Goal: Task Accomplishment & Management: Complete application form

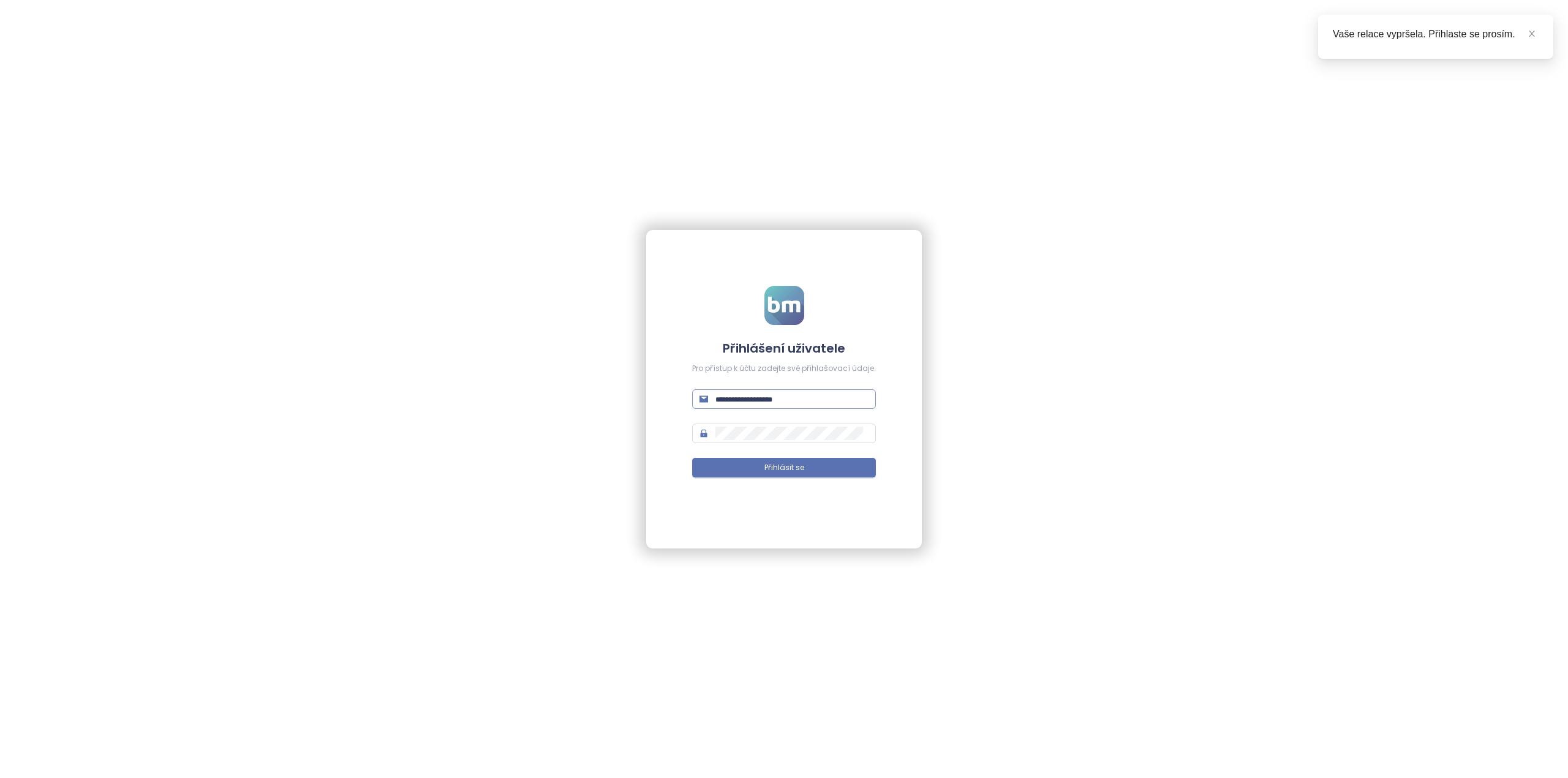
click at [748, 404] on input "text" at bounding box center [792, 399] width 153 height 13
type input "**********"
click at [736, 468] on button "Přihlásit se" at bounding box center [784, 468] width 183 height 20
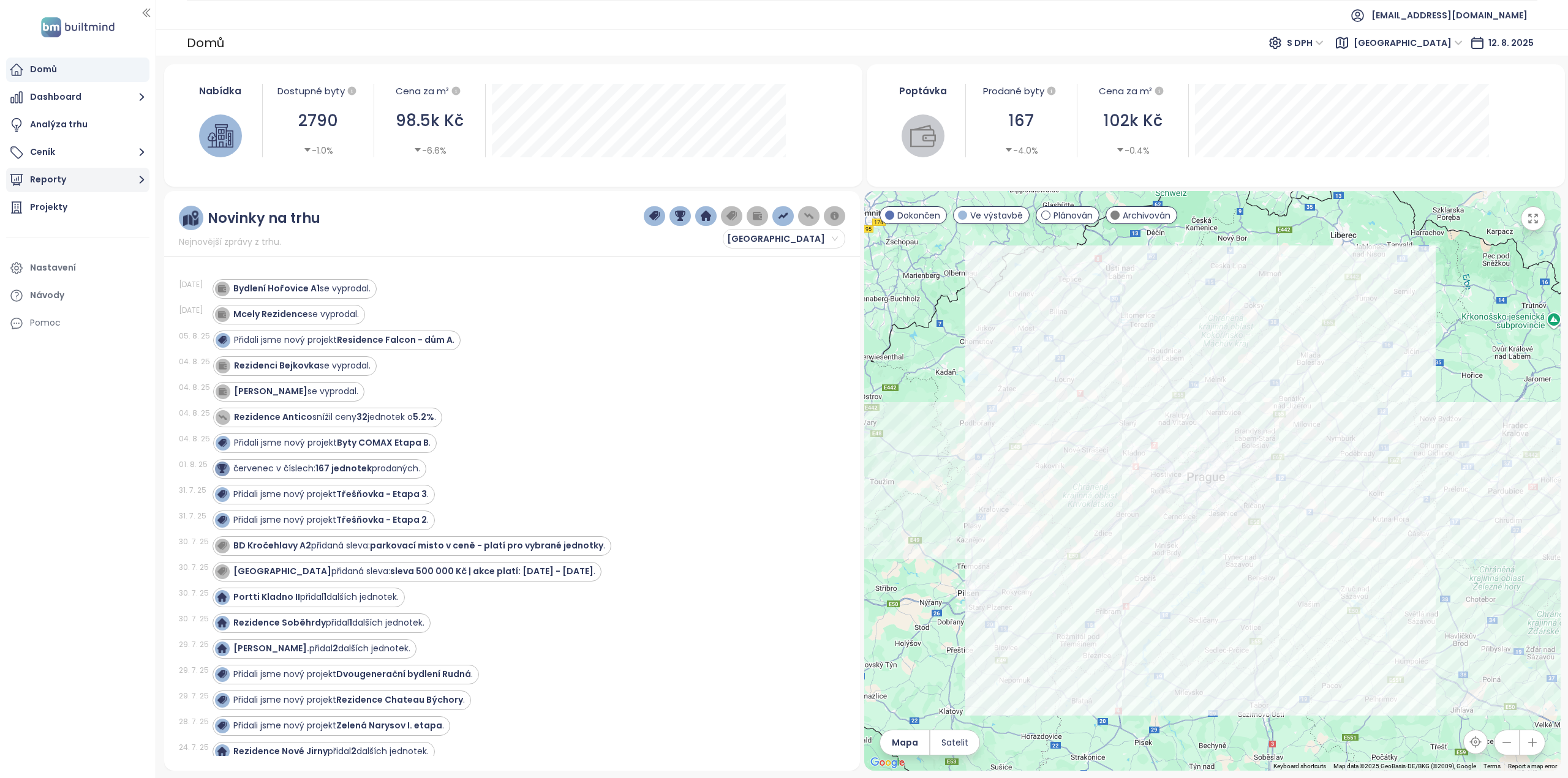
click at [112, 179] on button "Reporty" at bounding box center [78, 180] width 144 height 25
click at [90, 258] on div "Praha 2" at bounding box center [81, 253] width 131 height 20
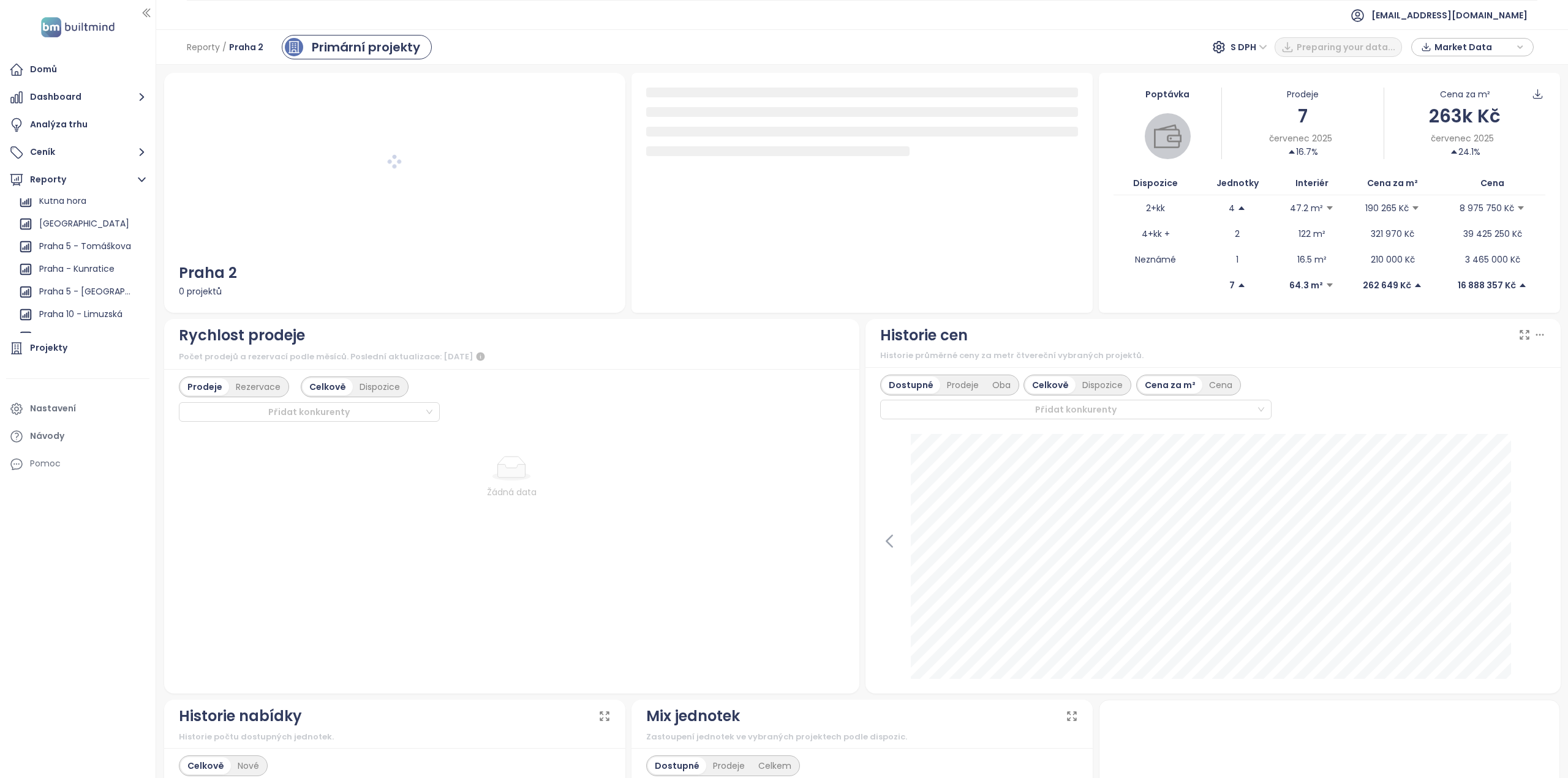
scroll to position [735, 0]
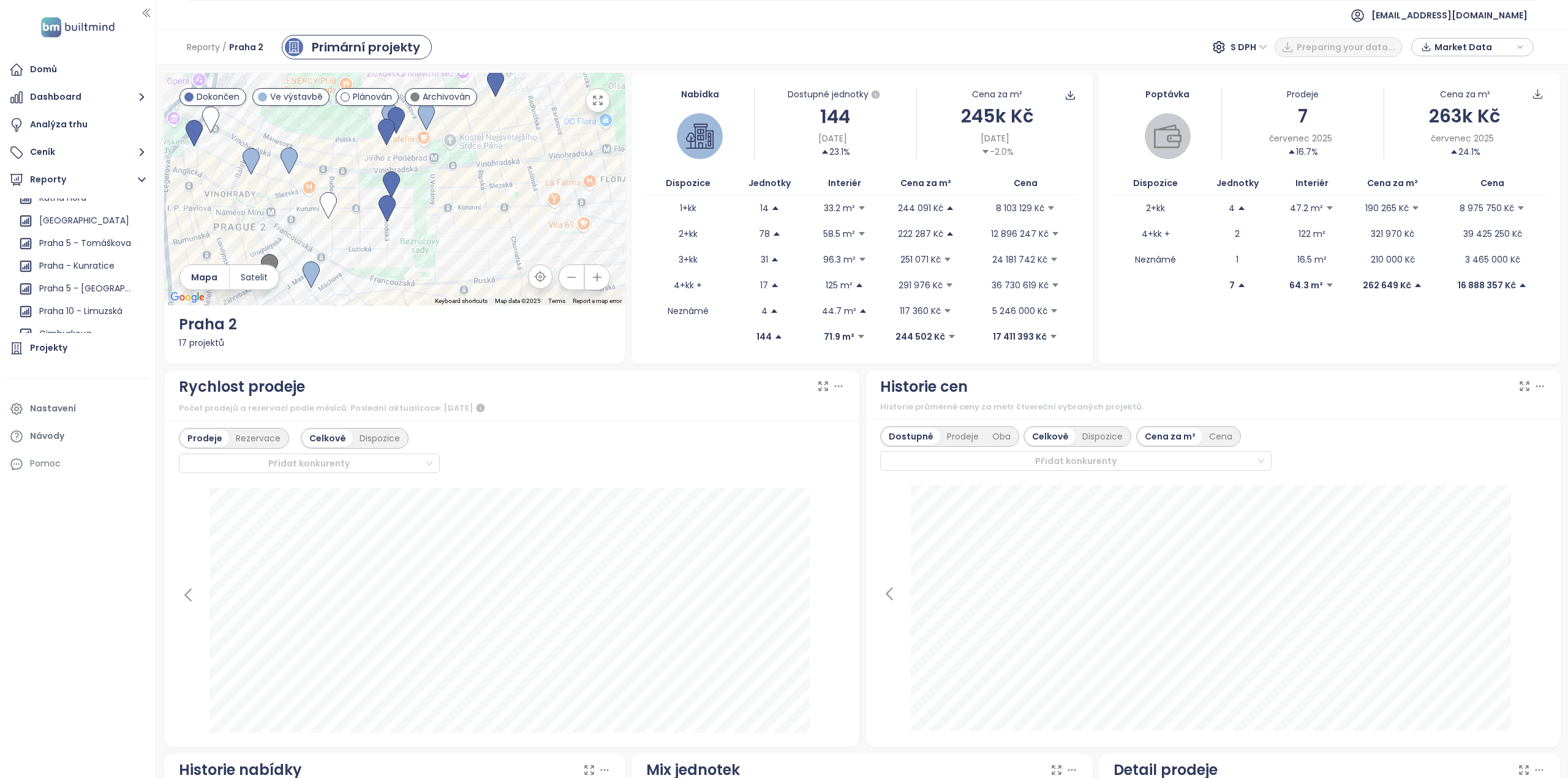
drag, startPoint x: 403, startPoint y: 152, endPoint x: 414, endPoint y: 253, distance: 101.6
click at [414, 253] on div at bounding box center [394, 189] width 461 height 233
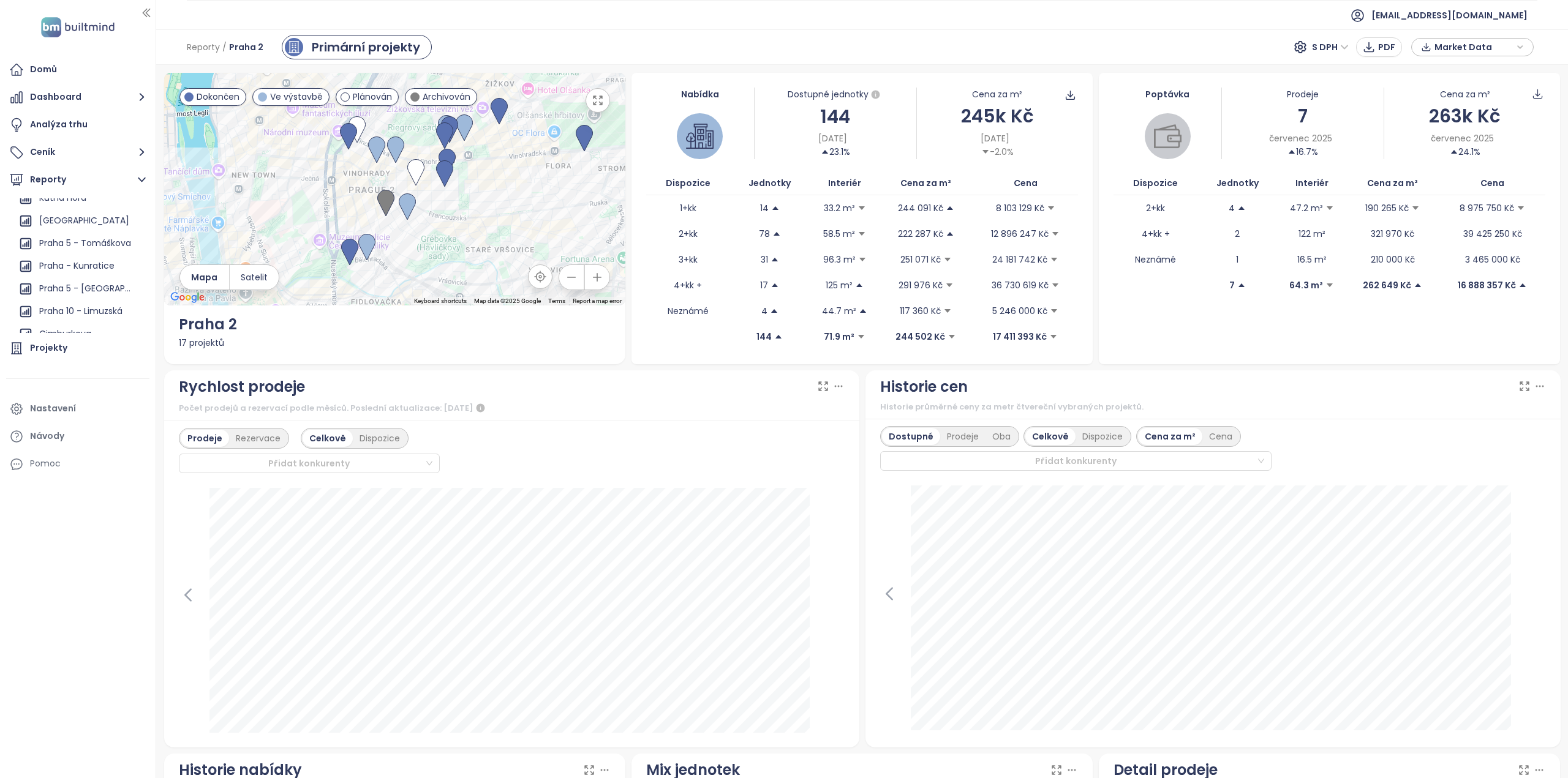
drag, startPoint x: 420, startPoint y: 245, endPoint x: 471, endPoint y: 196, distance: 70.7
click at [471, 196] on div at bounding box center [394, 189] width 461 height 233
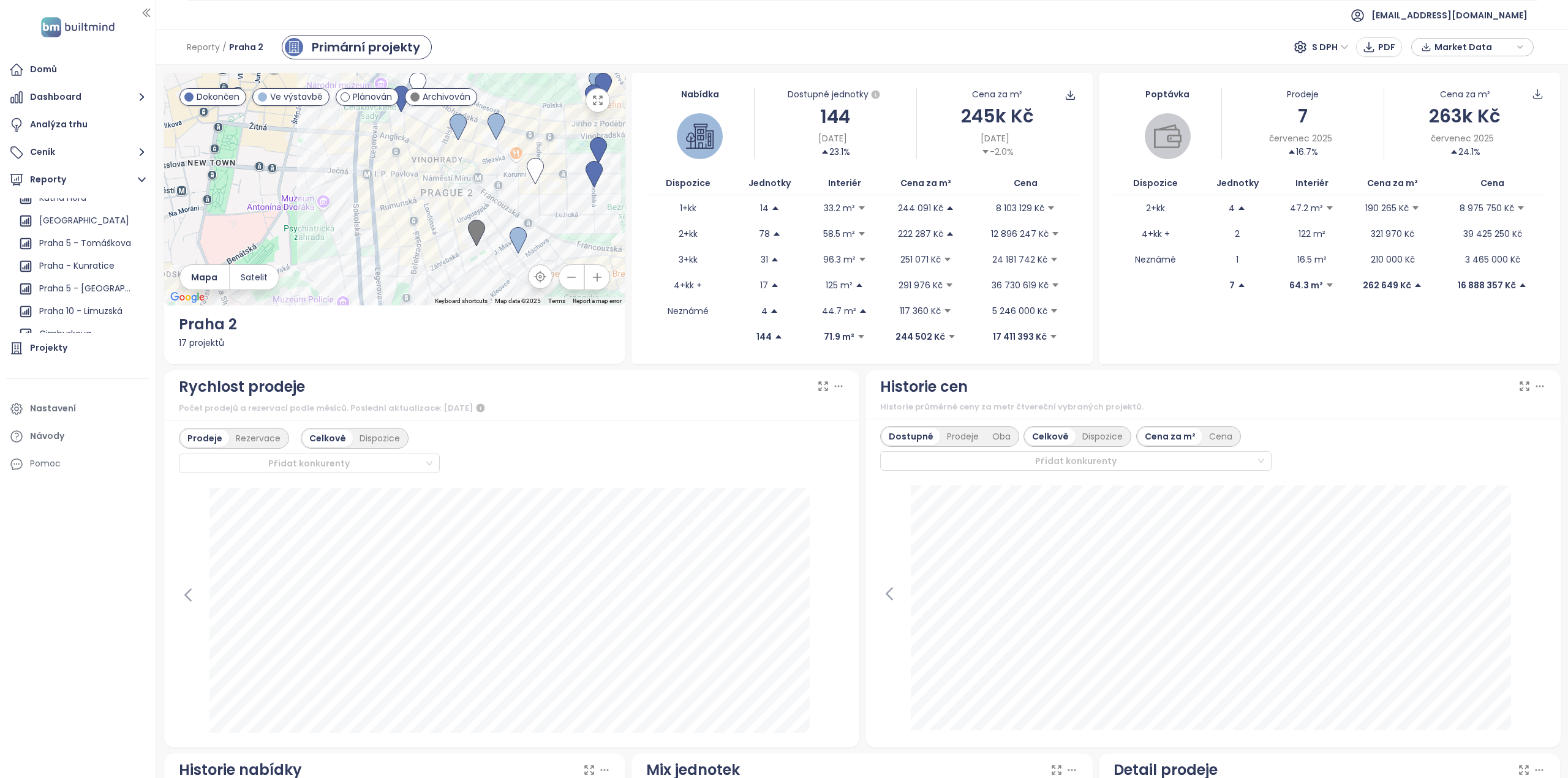
drag, startPoint x: 331, startPoint y: 223, endPoint x: 427, endPoint y: 255, distance: 101.2
click at [427, 255] on div at bounding box center [394, 189] width 461 height 233
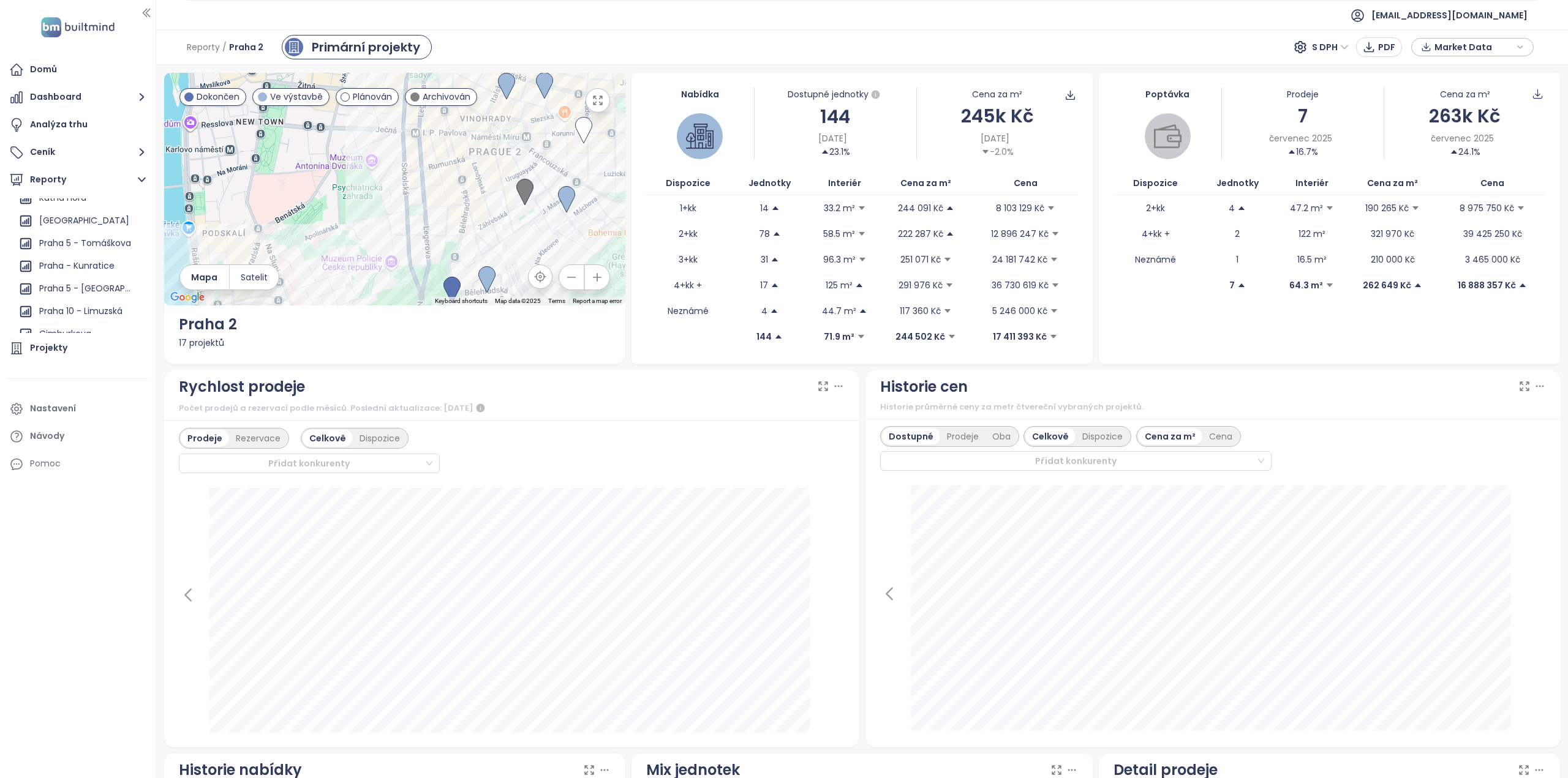
drag, startPoint x: 393, startPoint y: 207, endPoint x: 443, endPoint y: 166, distance: 64.7
click at [443, 166] on div at bounding box center [394, 189] width 461 height 233
click at [79, 210] on div "Přidat report" at bounding box center [66, 207] width 53 height 15
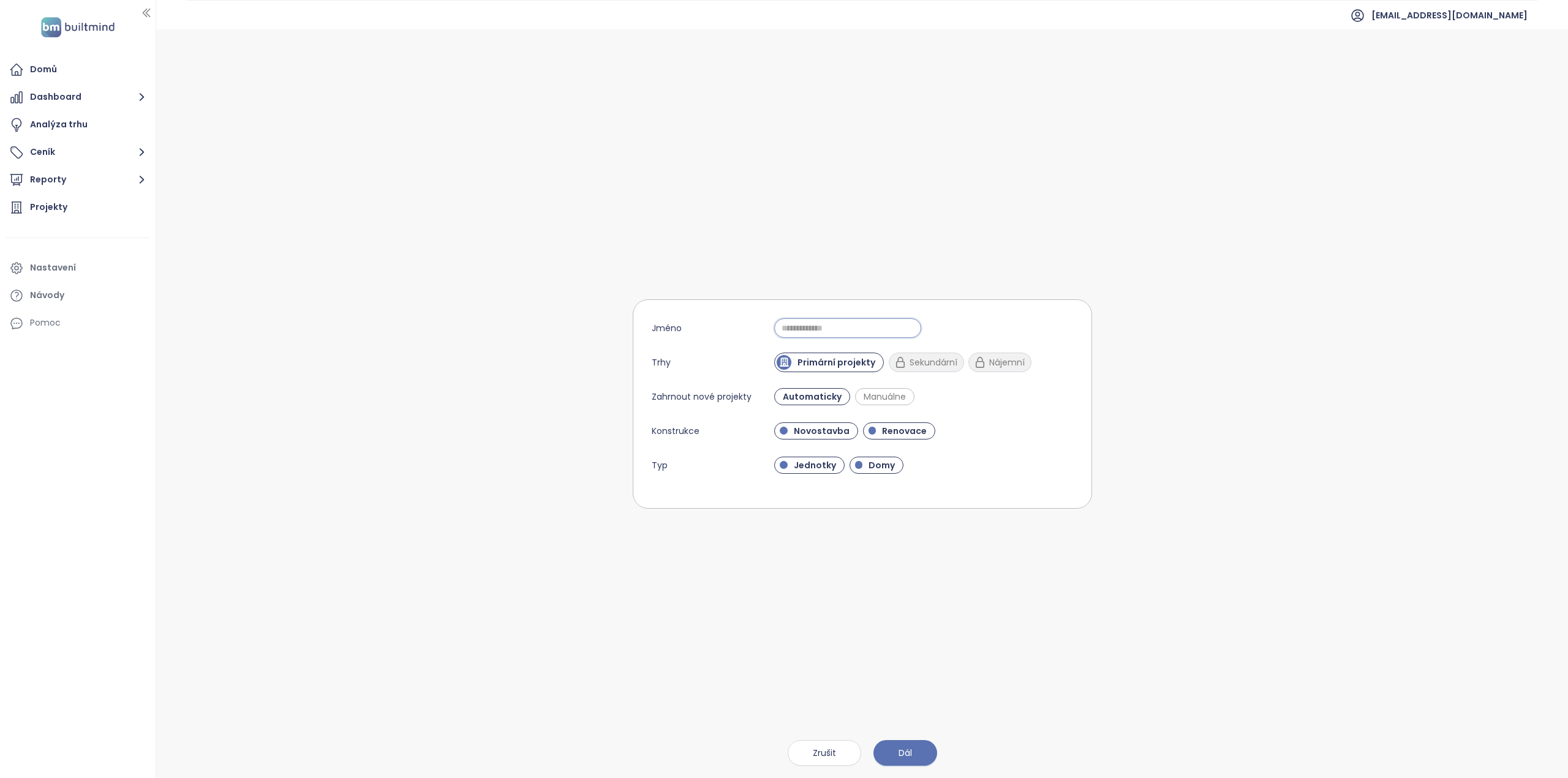
click at [796, 326] on input "Jméno" at bounding box center [848, 328] width 147 height 20
type input "**********"
click at [892, 426] on span "Renovace" at bounding box center [904, 431] width 57 height 12
drag, startPoint x: 880, startPoint y: 458, endPoint x: 882, endPoint y: 464, distance: 6.3
click at [879, 458] on span "Domy" at bounding box center [876, 465] width 55 height 17
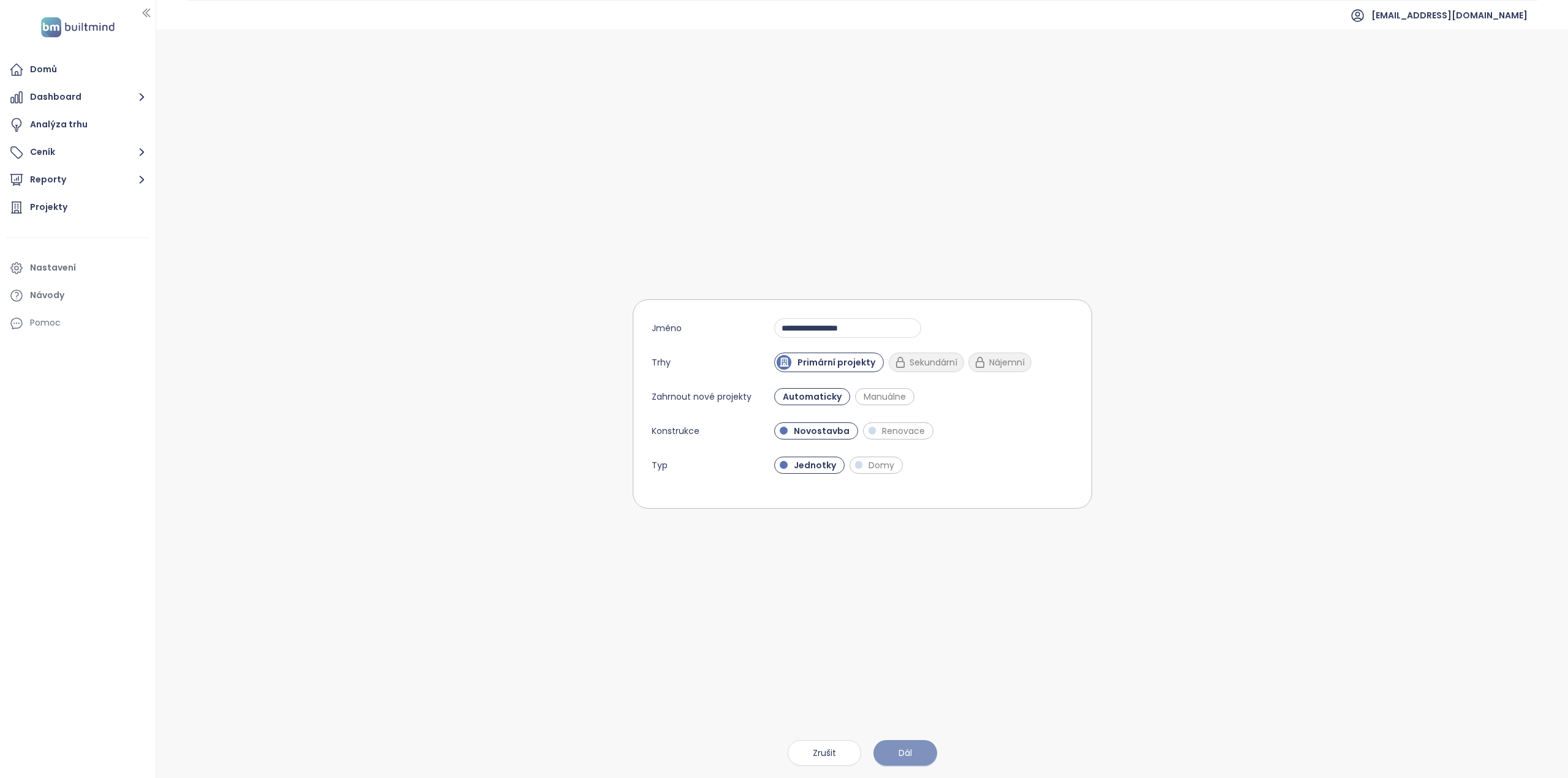
click at [914, 747] on button "Dál" at bounding box center [905, 753] width 64 height 26
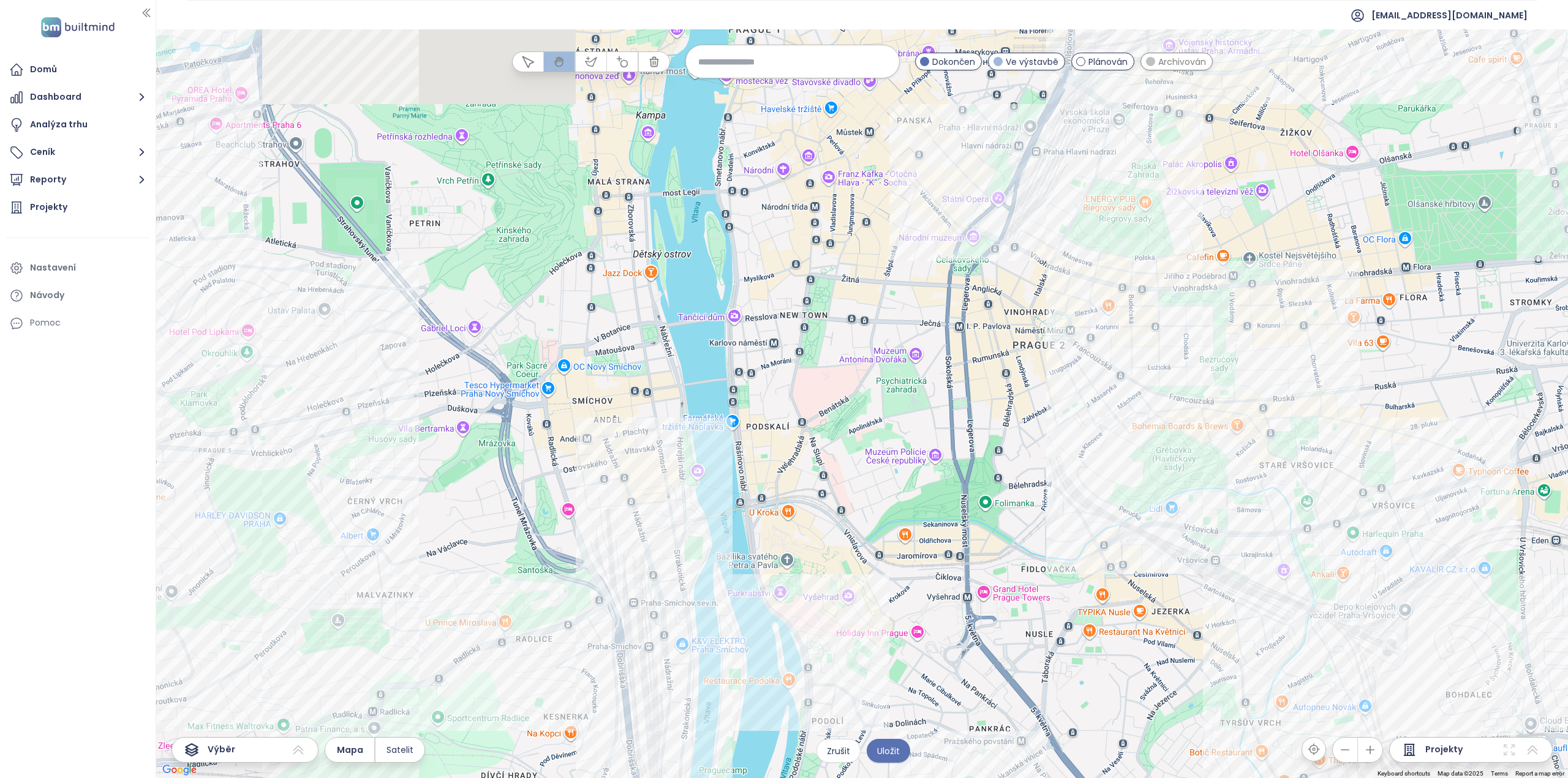
drag, startPoint x: 781, startPoint y: 317, endPoint x: 867, endPoint y: 462, distance: 168.6
click at [867, 462] on div at bounding box center [862, 404] width 1412 height 749
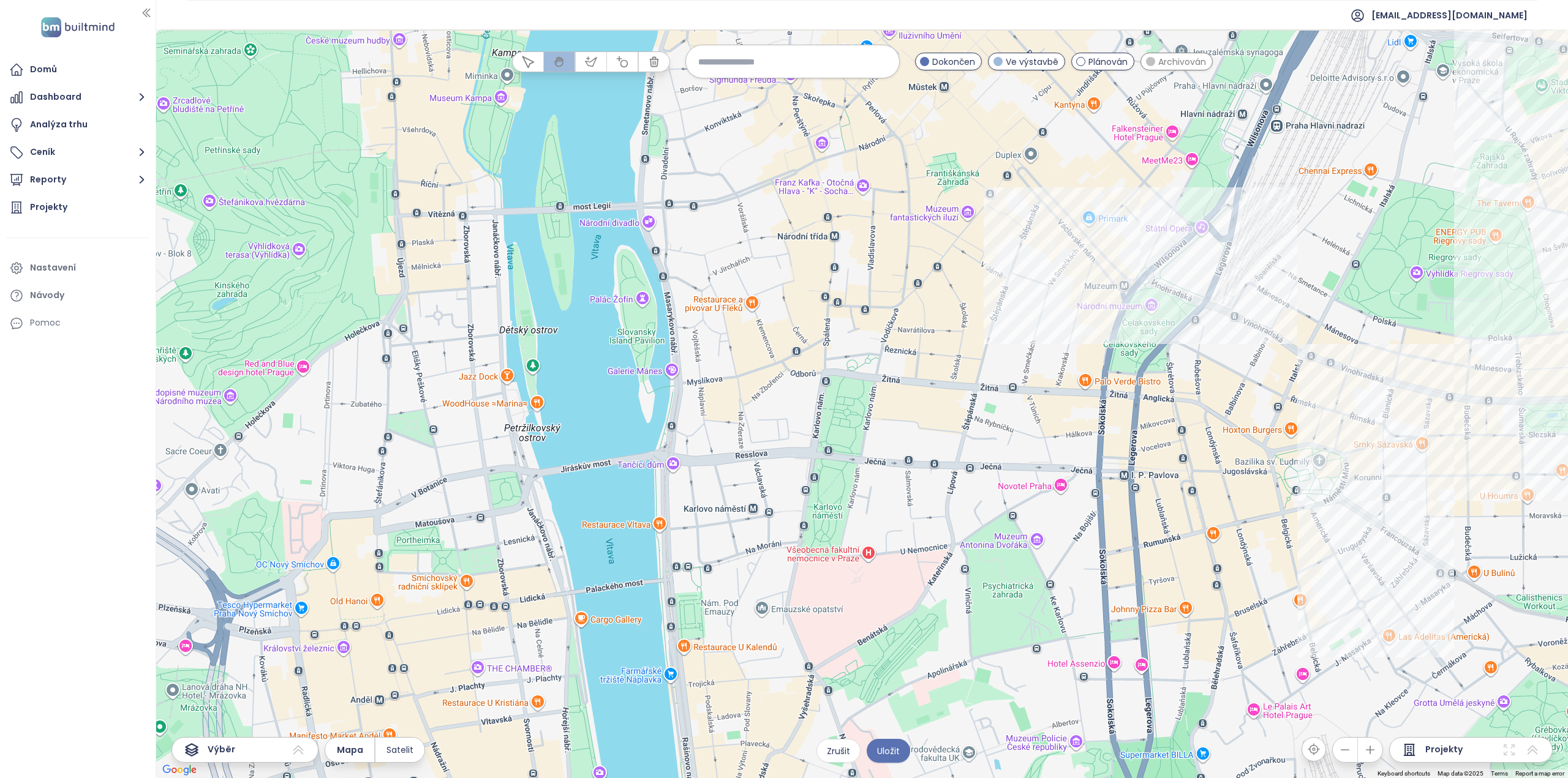
drag, startPoint x: 866, startPoint y: 333, endPoint x: 880, endPoint y: 417, distance: 85.2
click at [879, 418] on div at bounding box center [862, 404] width 1412 height 749
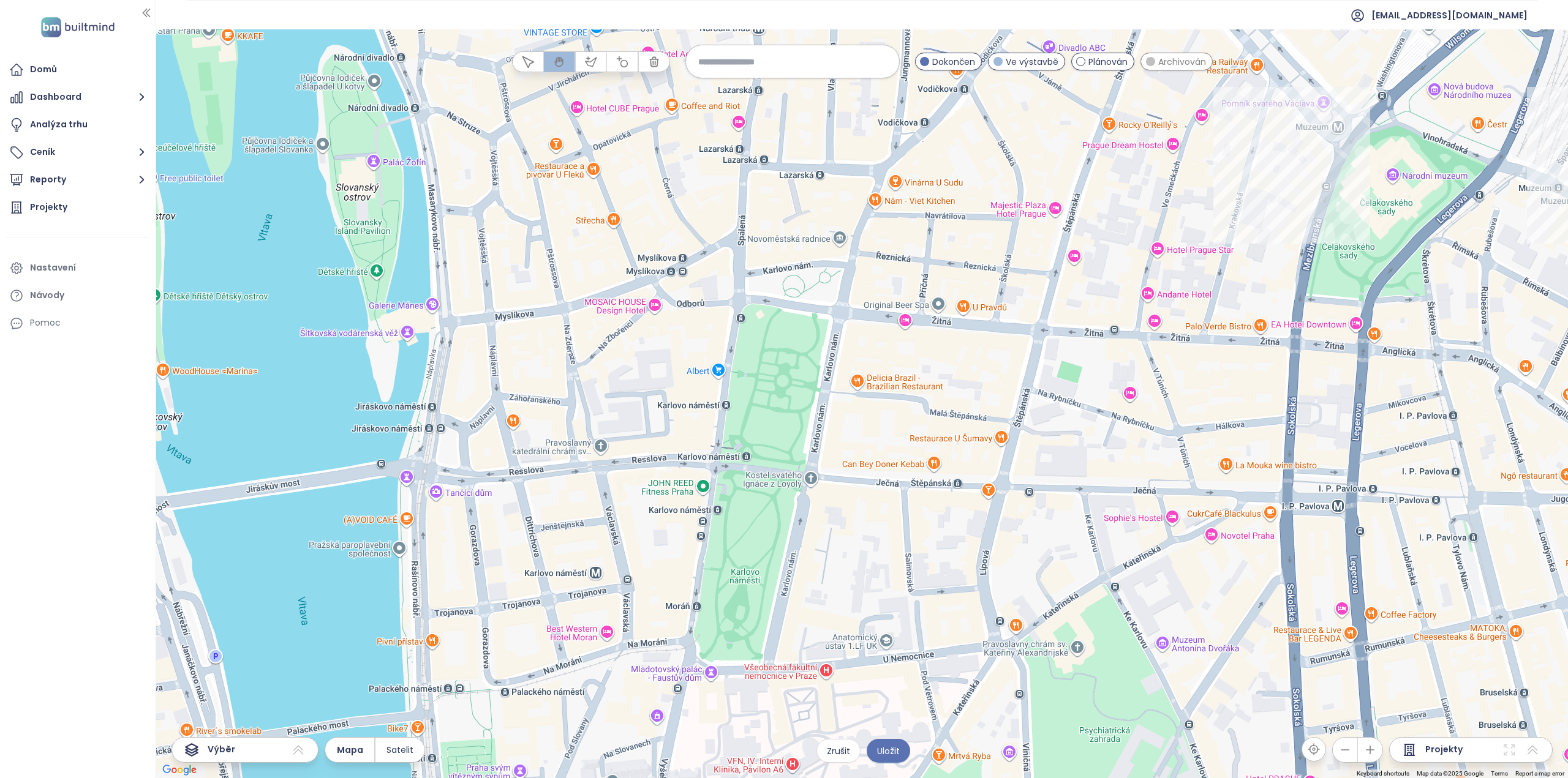
drag, startPoint x: 844, startPoint y: 431, endPoint x: 881, endPoint y: 456, distance: 44.7
click at [881, 457] on div at bounding box center [862, 404] width 1412 height 749
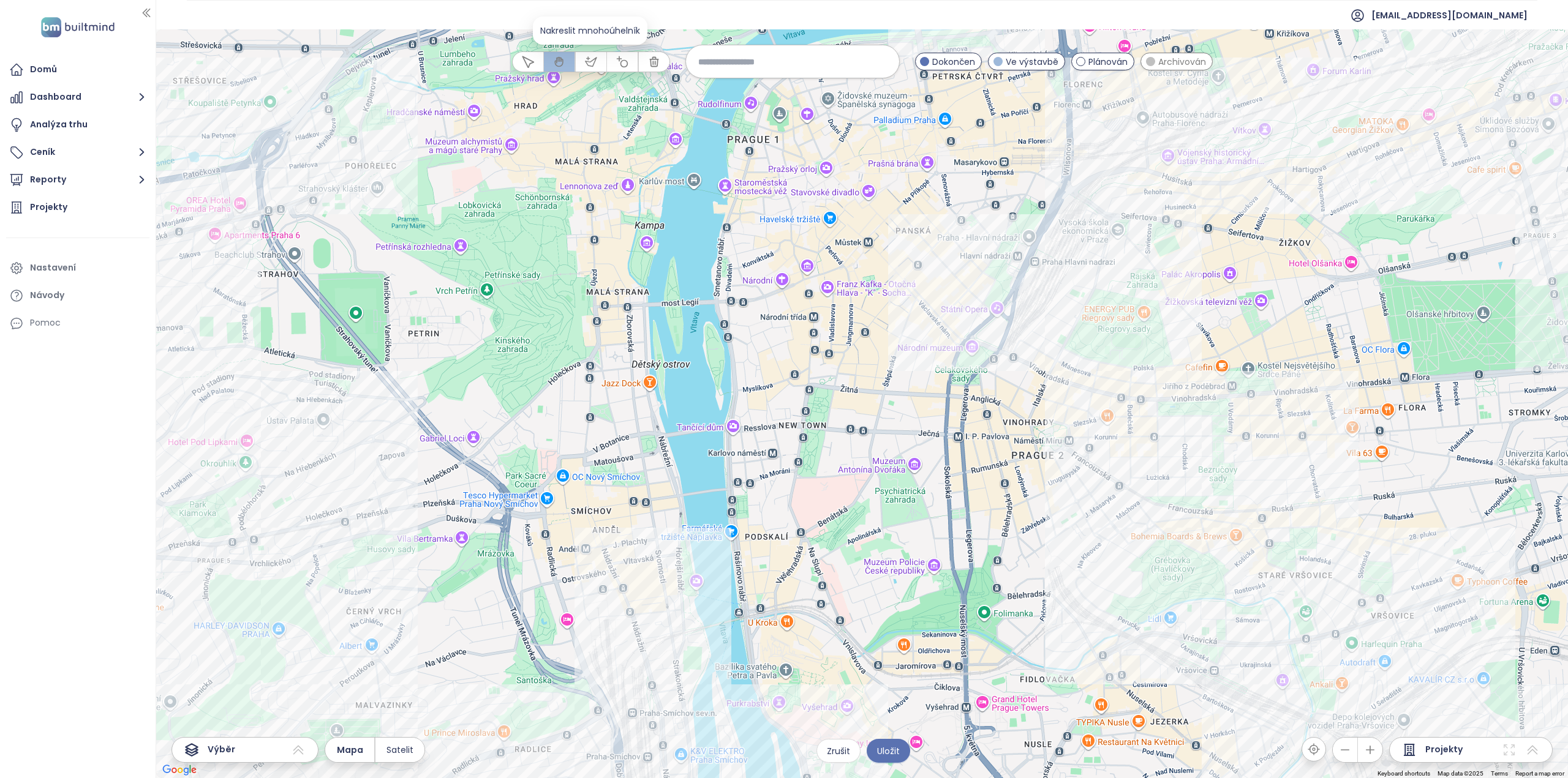
click at [595, 63] on icon "button" at bounding box center [591, 62] width 12 height 12
drag, startPoint x: 872, startPoint y: 312, endPoint x: 961, endPoint y: 324, distance: 89.8
click at [874, 312] on div at bounding box center [862, 404] width 1412 height 749
click at [870, 320] on div at bounding box center [862, 404] width 1412 height 749
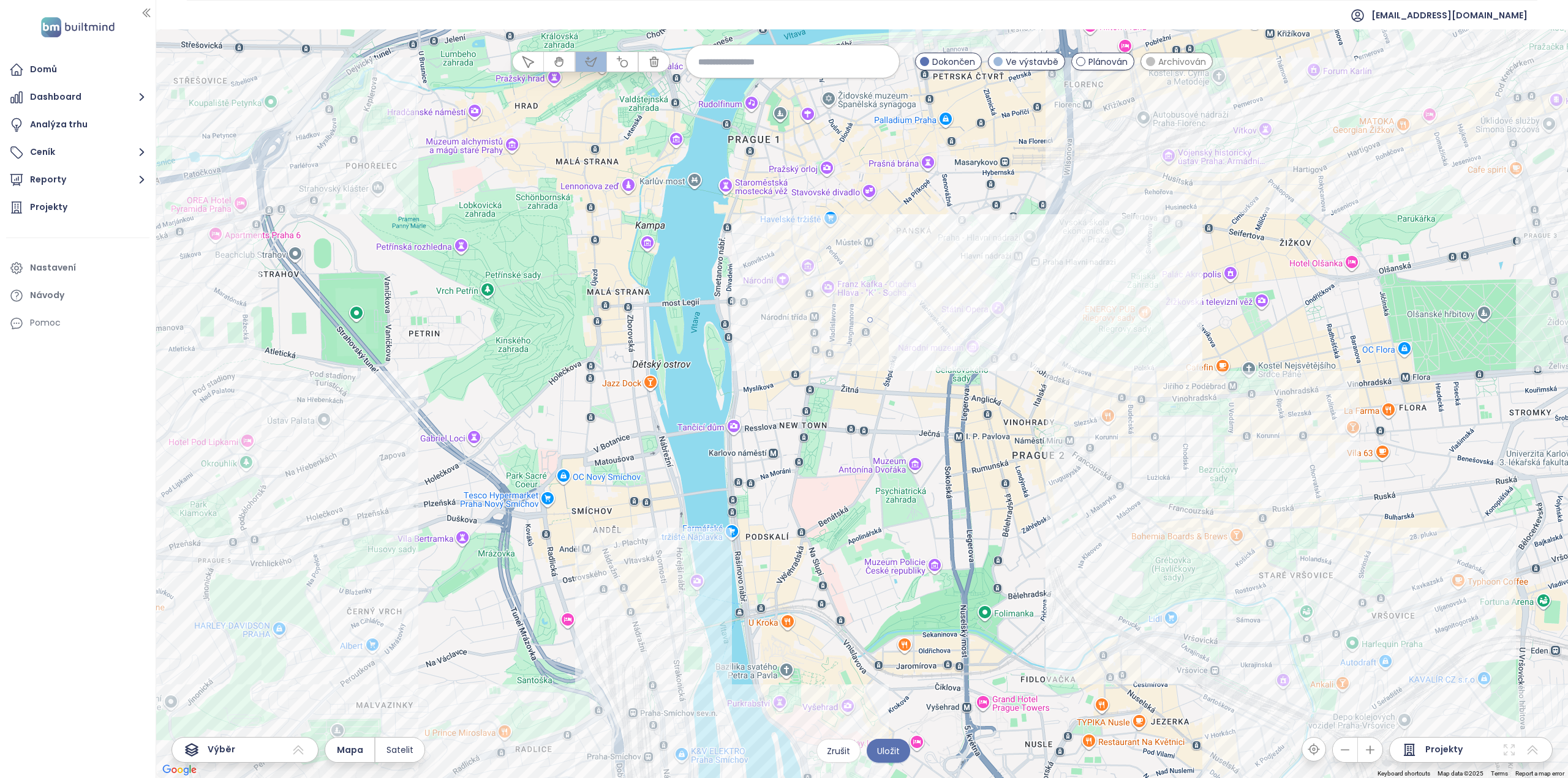
click at [1057, 322] on div at bounding box center [862, 404] width 1412 height 749
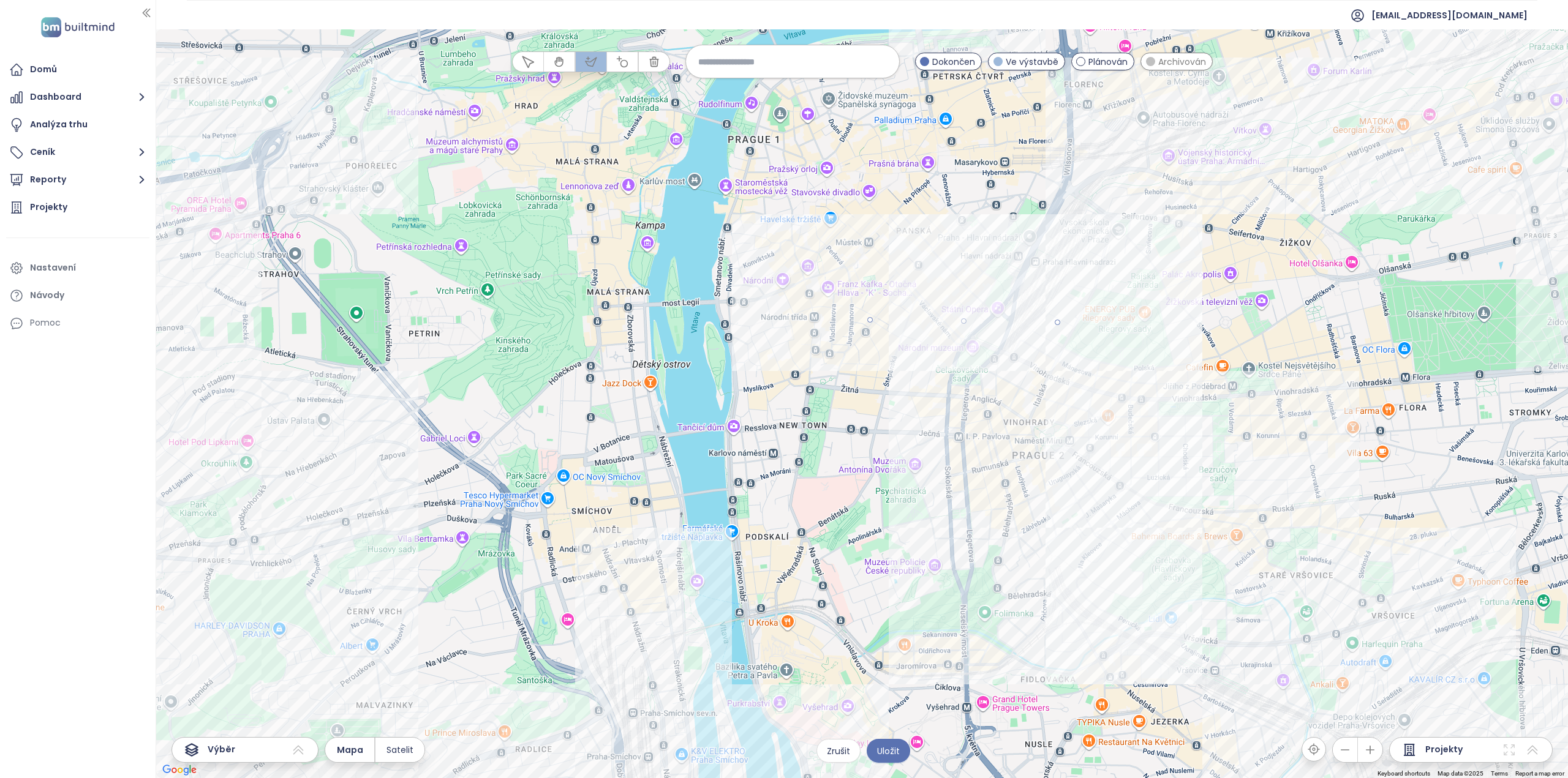
click at [1027, 586] on div at bounding box center [862, 404] width 1412 height 749
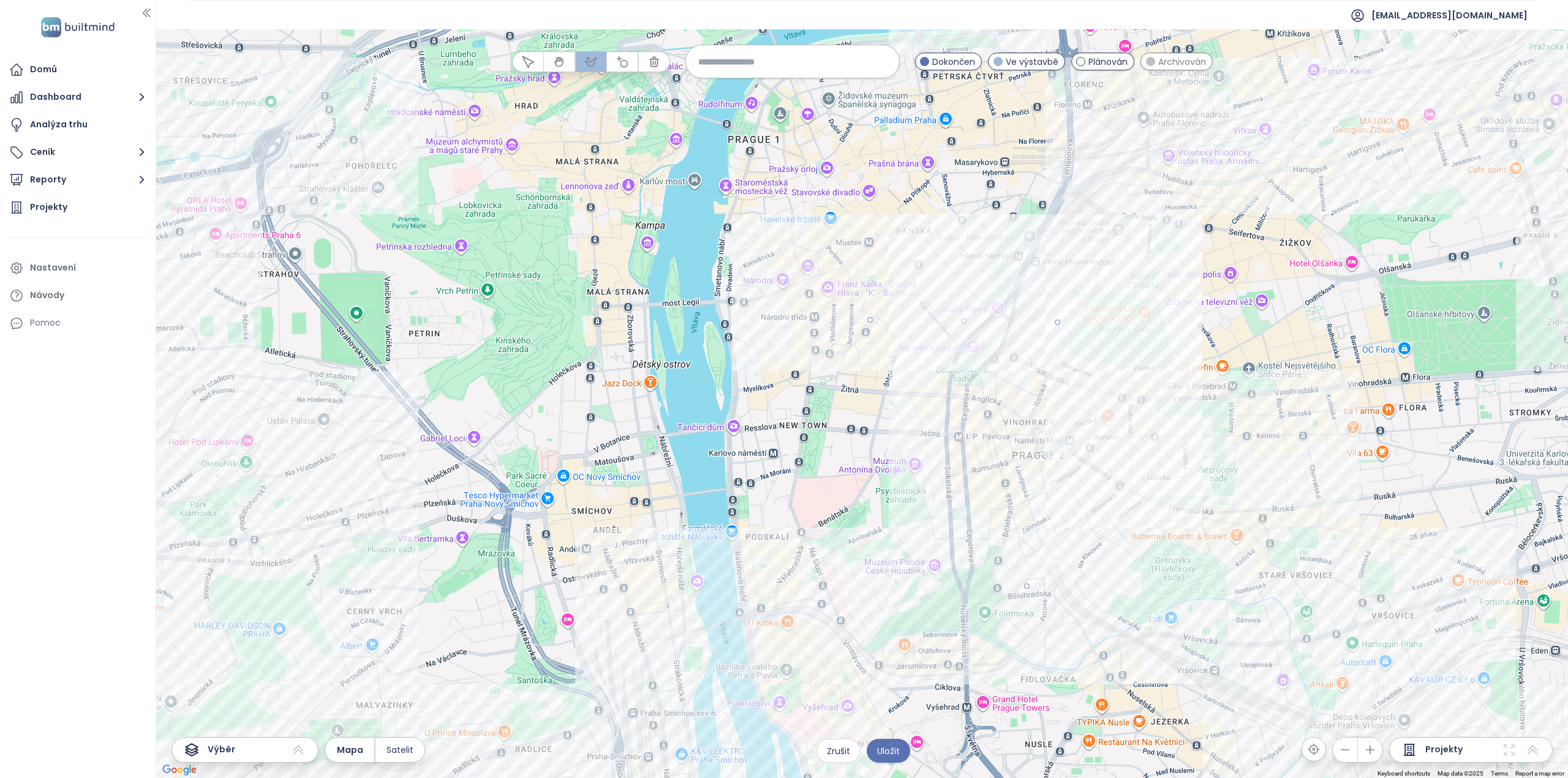
click at [841, 575] on div at bounding box center [862, 404] width 1412 height 749
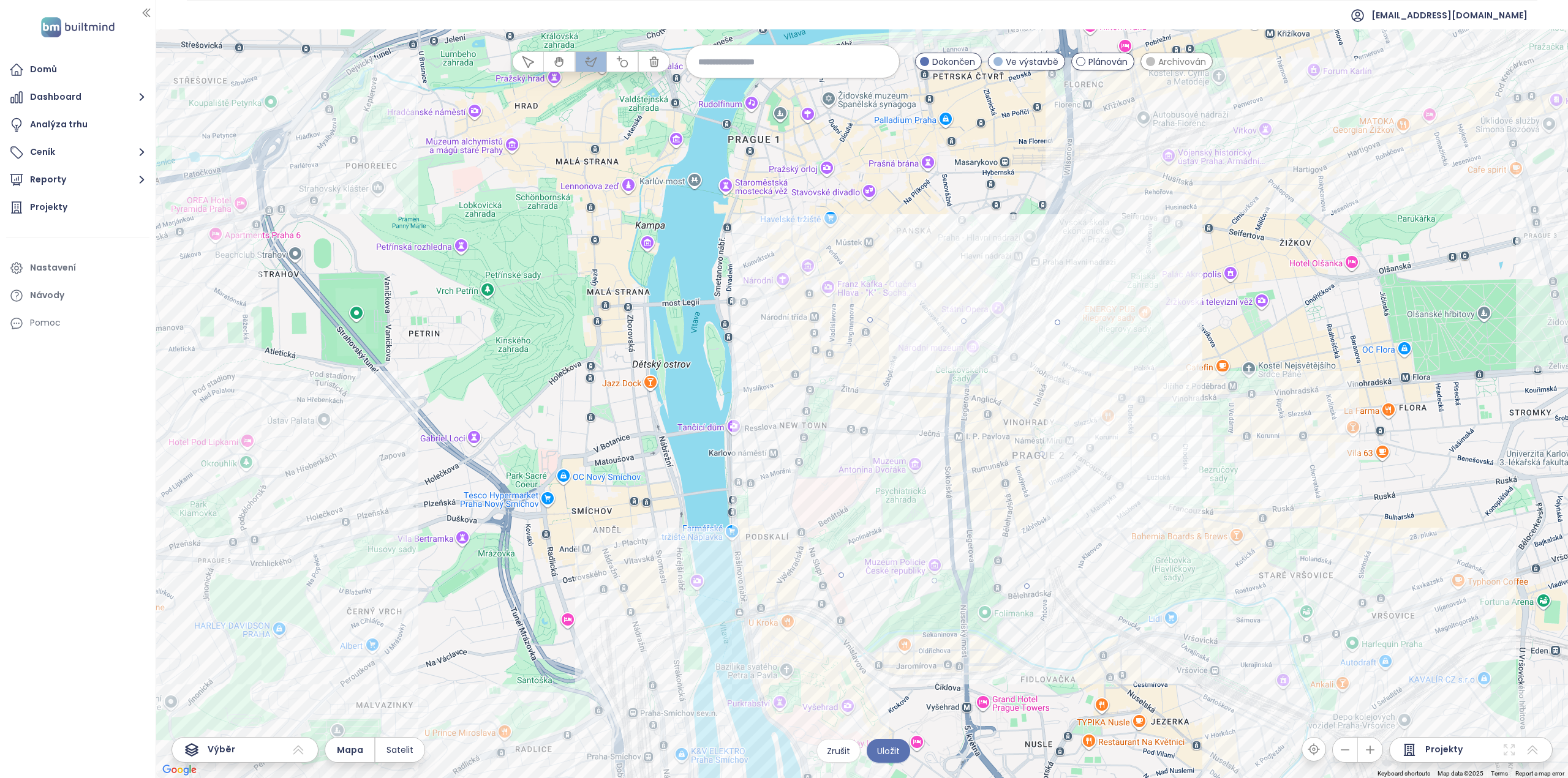
click at [870, 317] on div at bounding box center [862, 404] width 1412 height 749
click at [903, 753] on button "Uložit" at bounding box center [888, 751] width 44 height 24
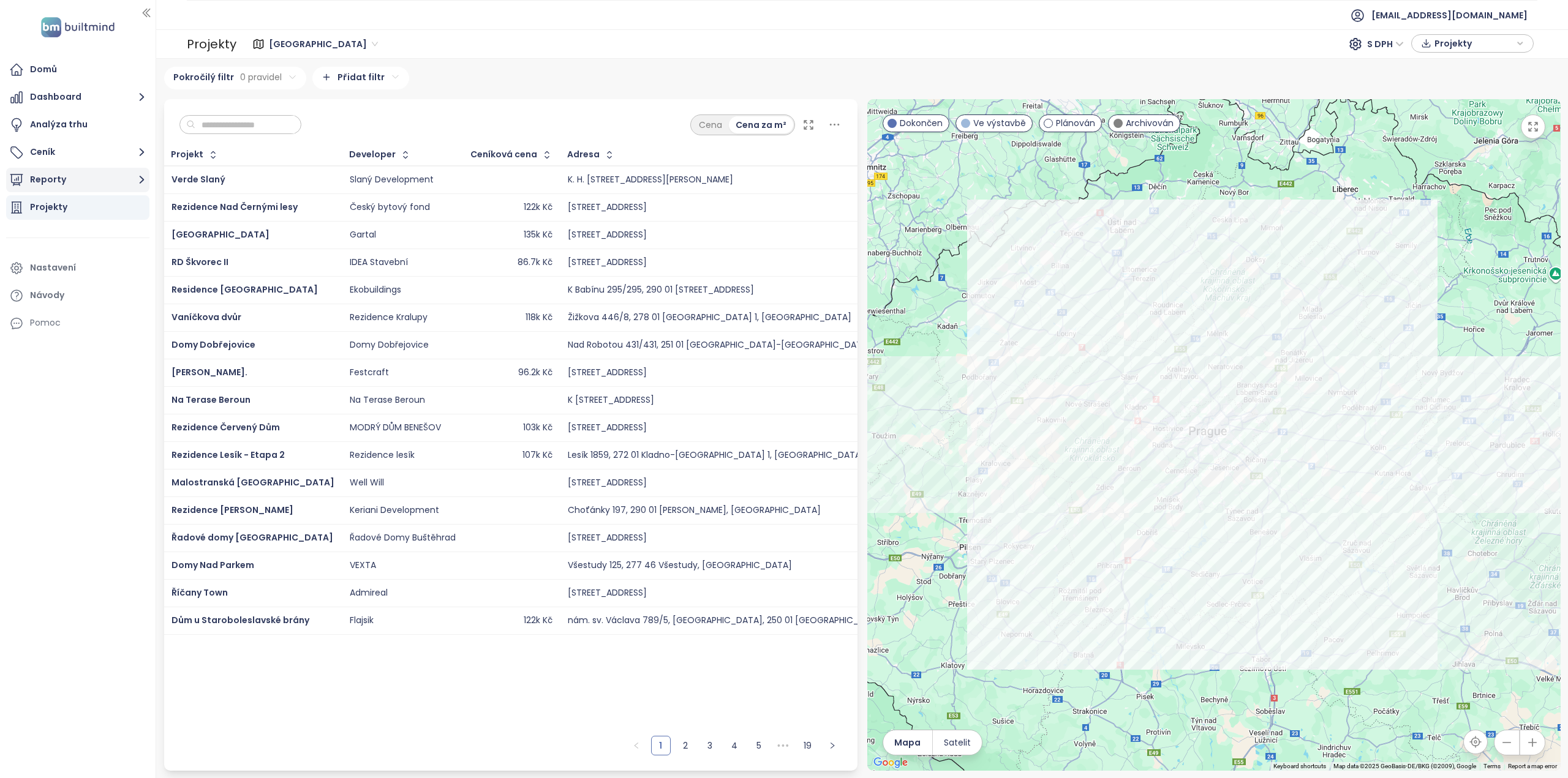
click at [123, 182] on button "Reporty" at bounding box center [78, 180] width 144 height 25
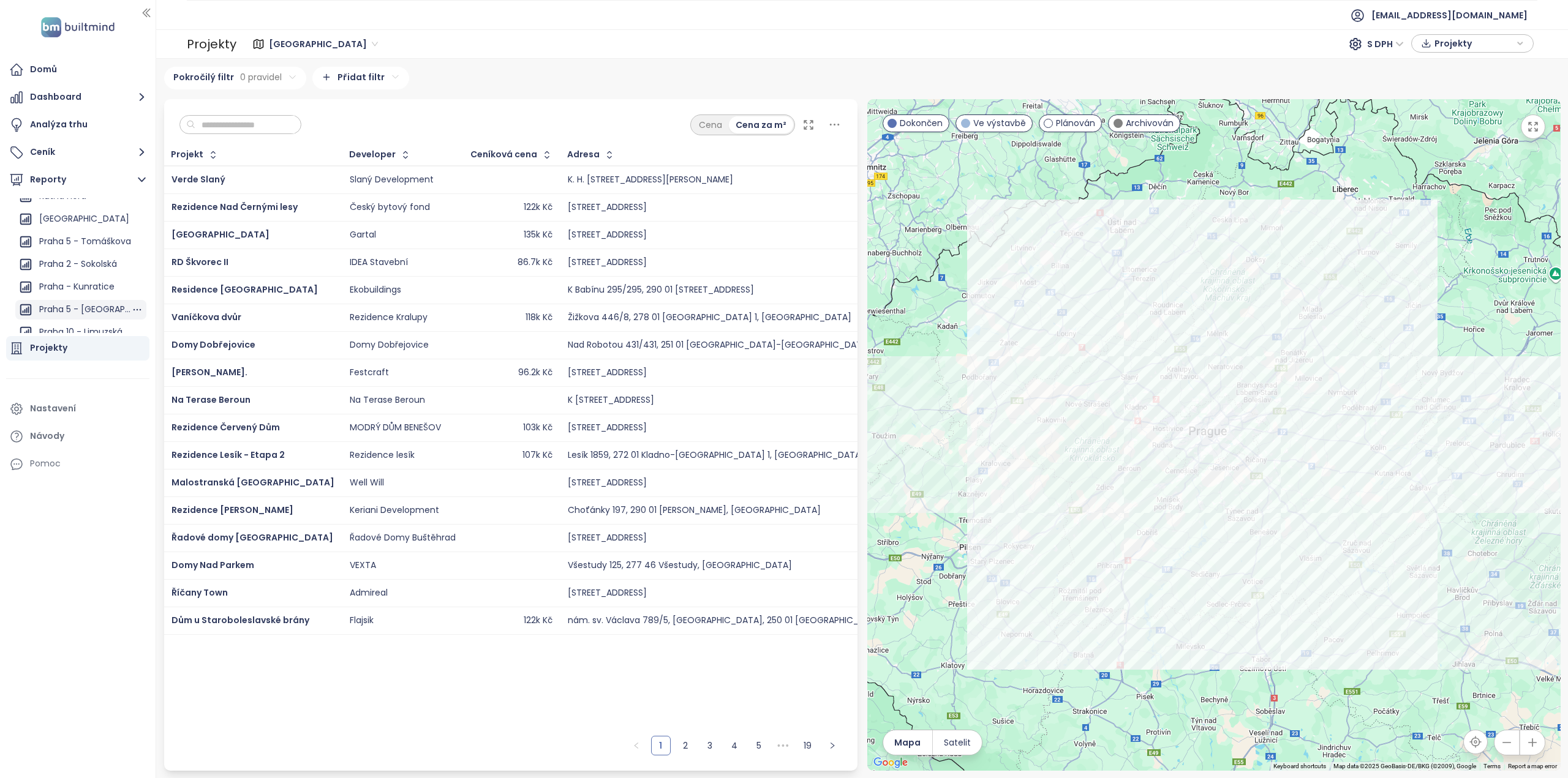
scroll to position [796, 0]
click at [84, 205] on div "Praha 2 - Sokolská" at bounding box center [78, 204] width 78 height 15
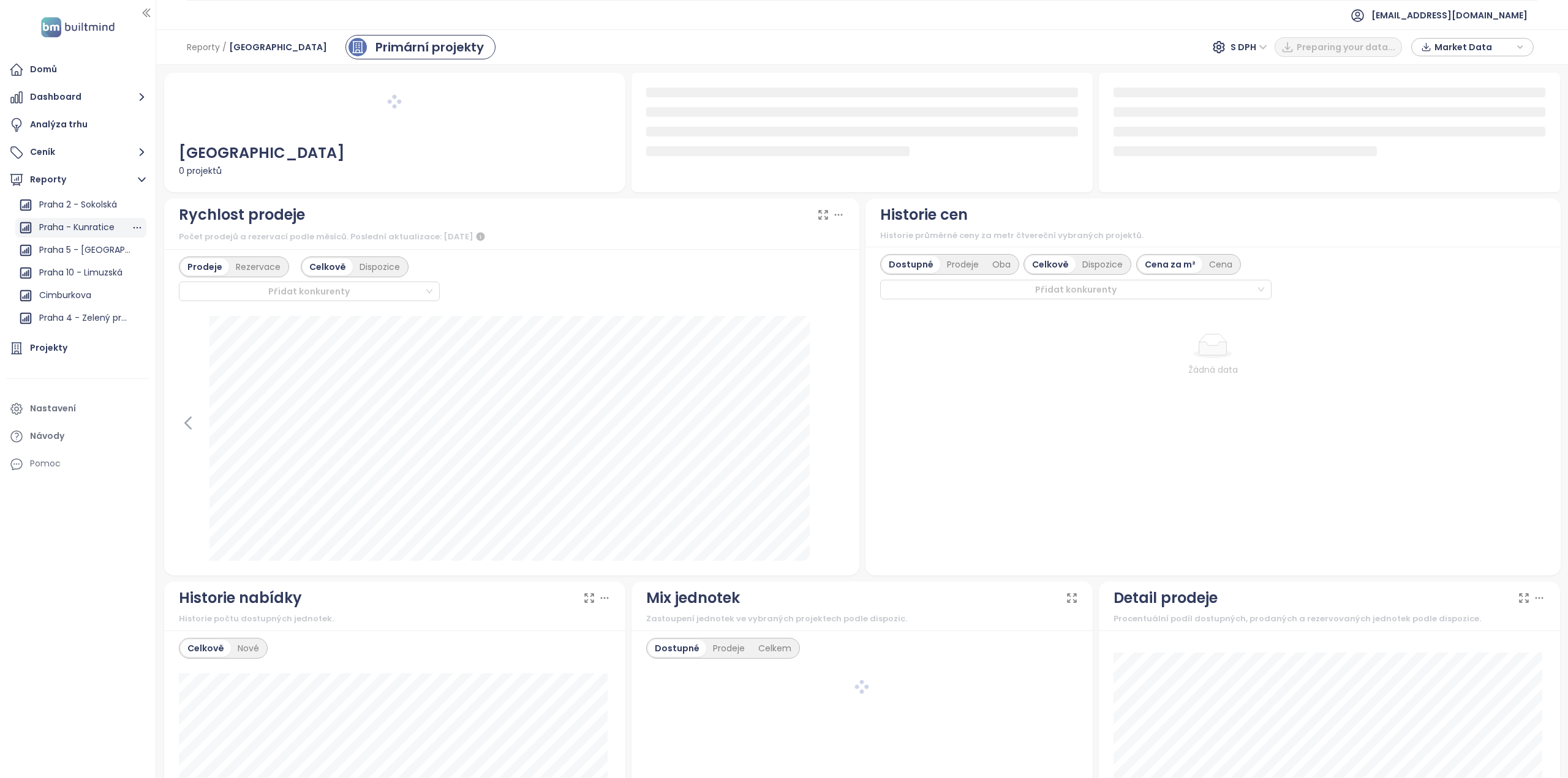
click at [97, 223] on div "Praha - Kunratice" at bounding box center [77, 227] width 75 height 15
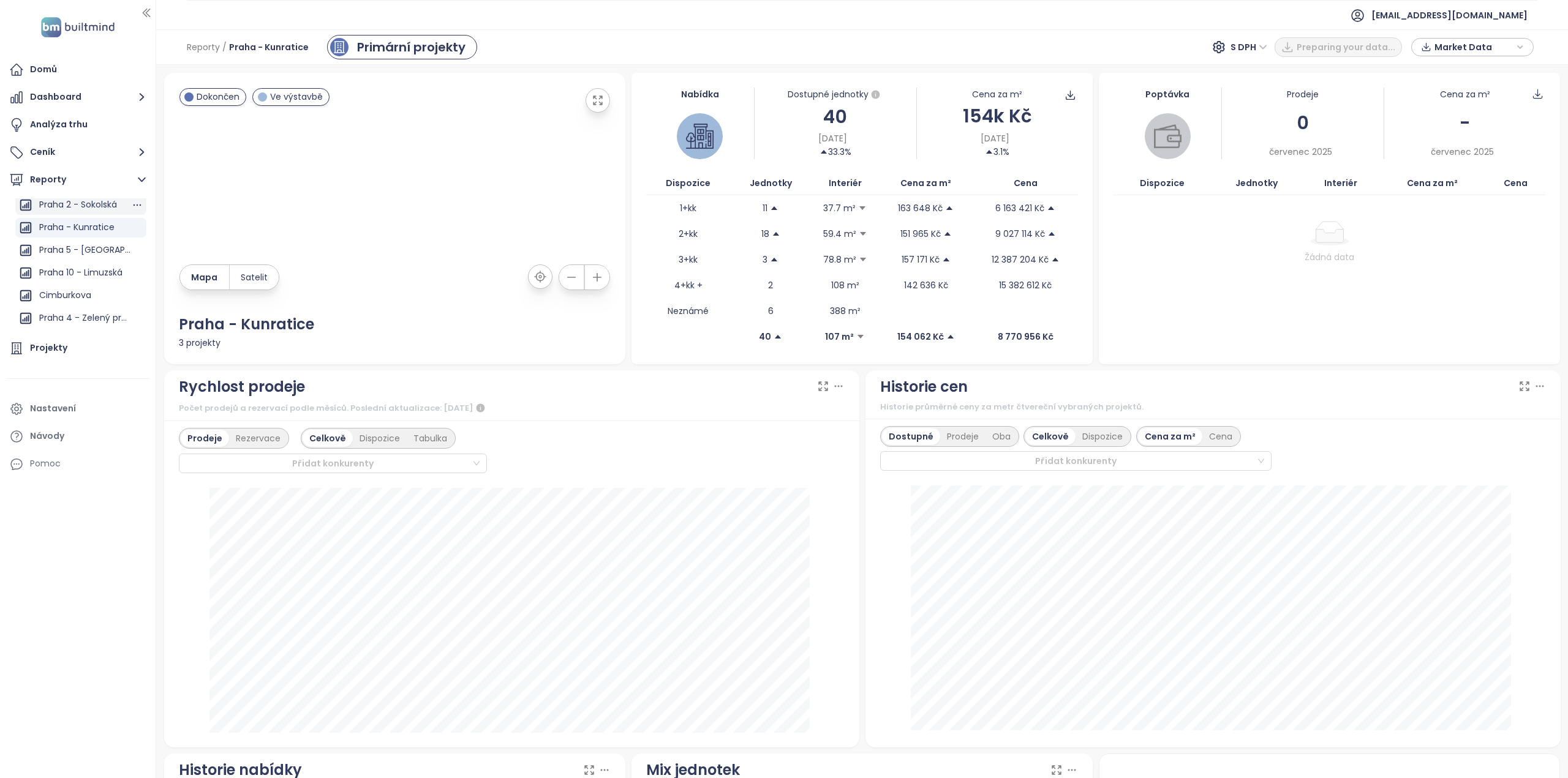
click at [93, 207] on div "Praha 2 - Sokolská" at bounding box center [78, 204] width 78 height 15
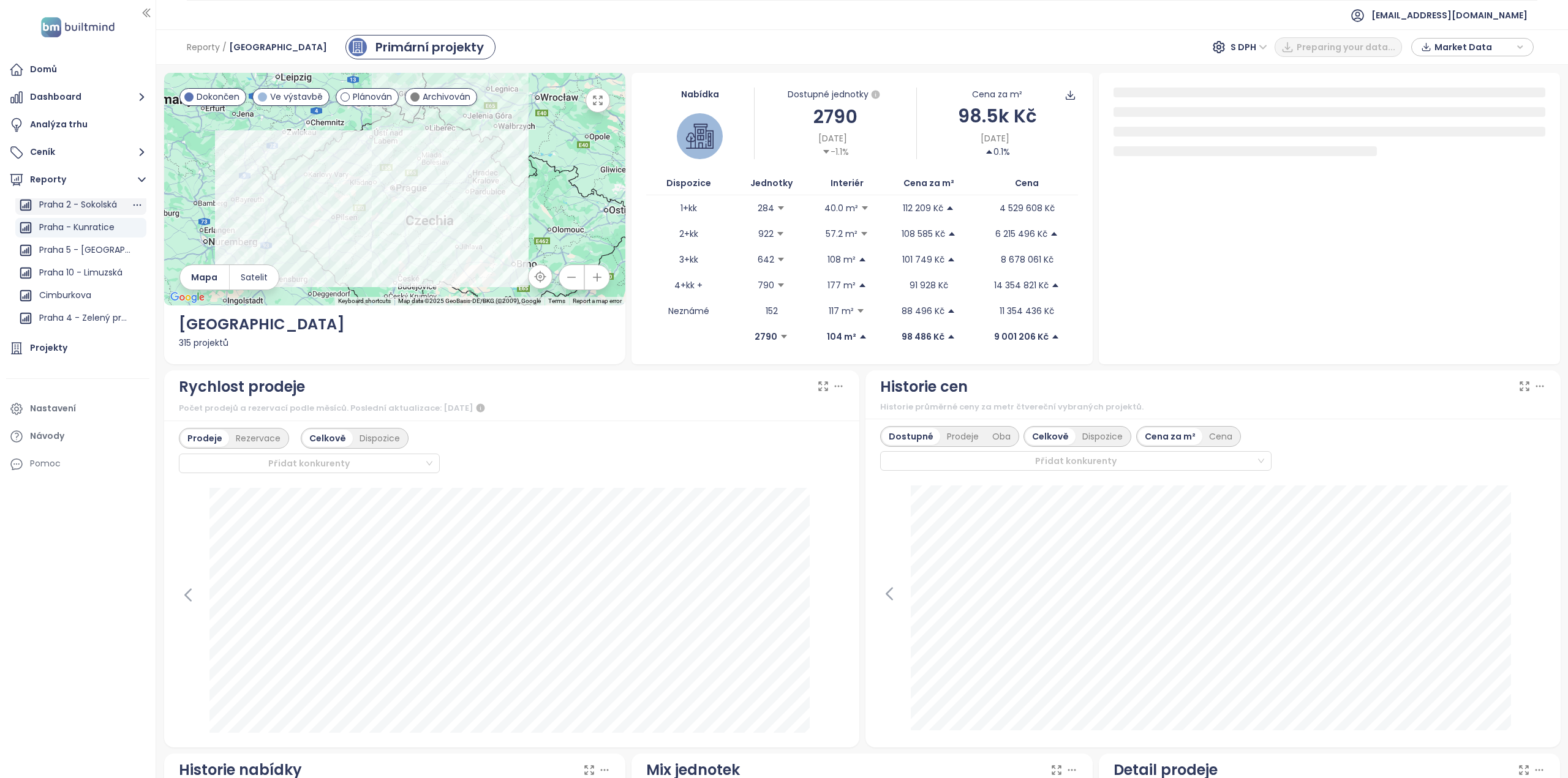
click at [90, 206] on div "Praha 2 - Sokolská" at bounding box center [78, 204] width 78 height 15
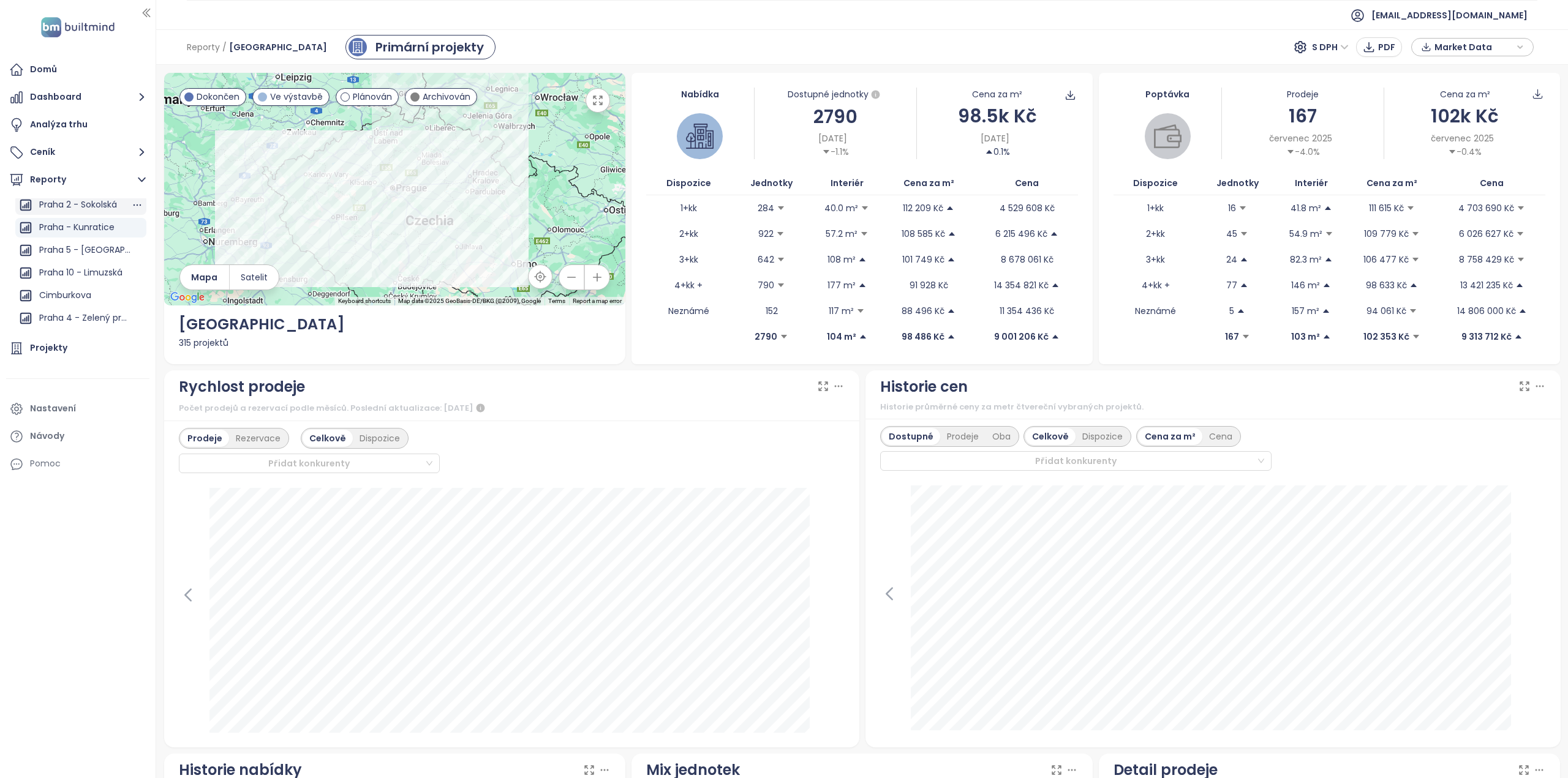
click at [93, 207] on div "Praha 2 - Sokolská" at bounding box center [78, 204] width 78 height 15
click at [69, 203] on div "Praha 2 - Sokolská" at bounding box center [78, 204] width 78 height 15
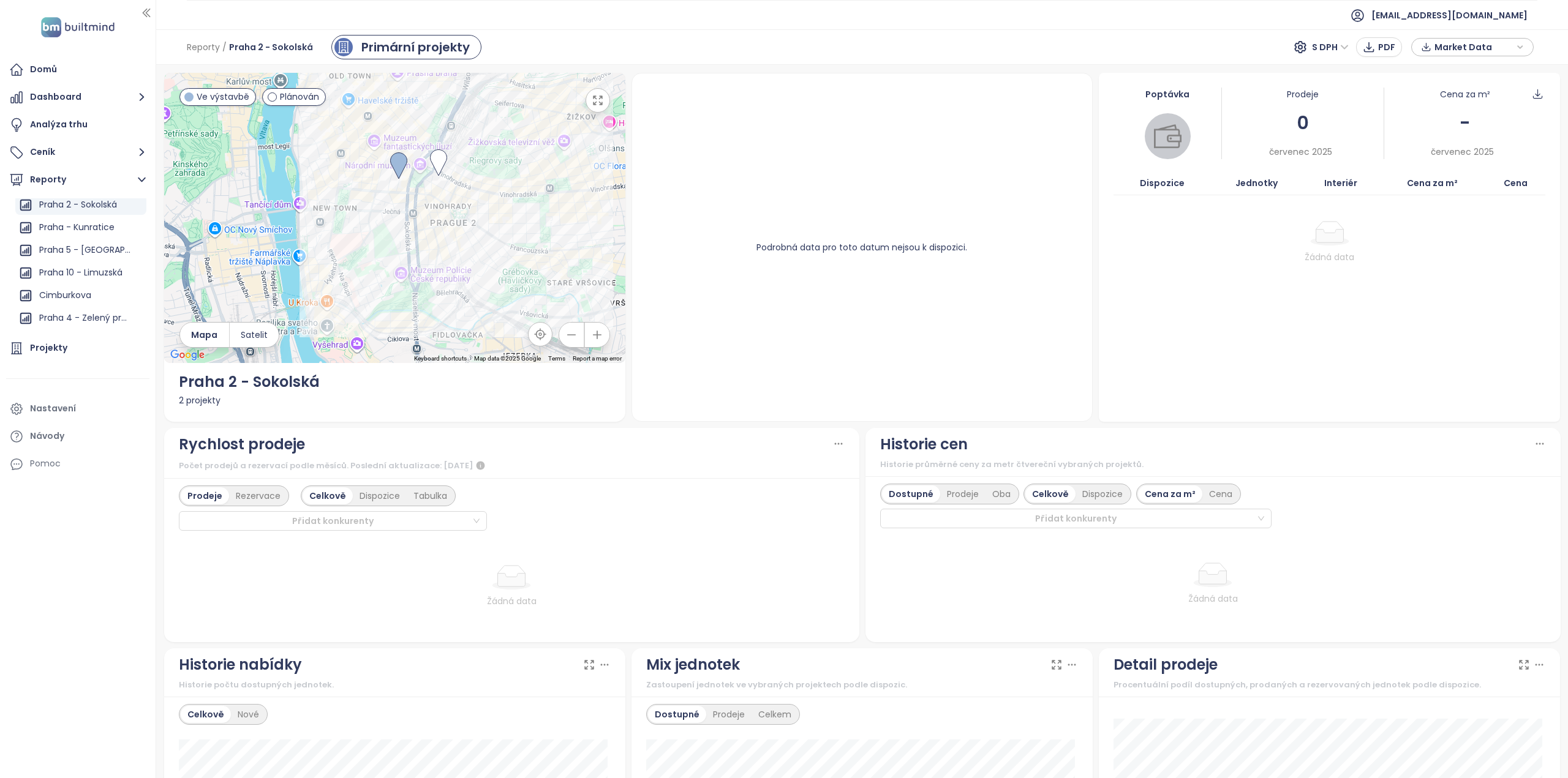
drag, startPoint x: 530, startPoint y: 232, endPoint x: 546, endPoint y: 236, distance: 16.5
click at [546, 236] on div at bounding box center [394, 218] width 461 height 290
click at [68, 210] on div "Přidat report" at bounding box center [66, 207] width 53 height 15
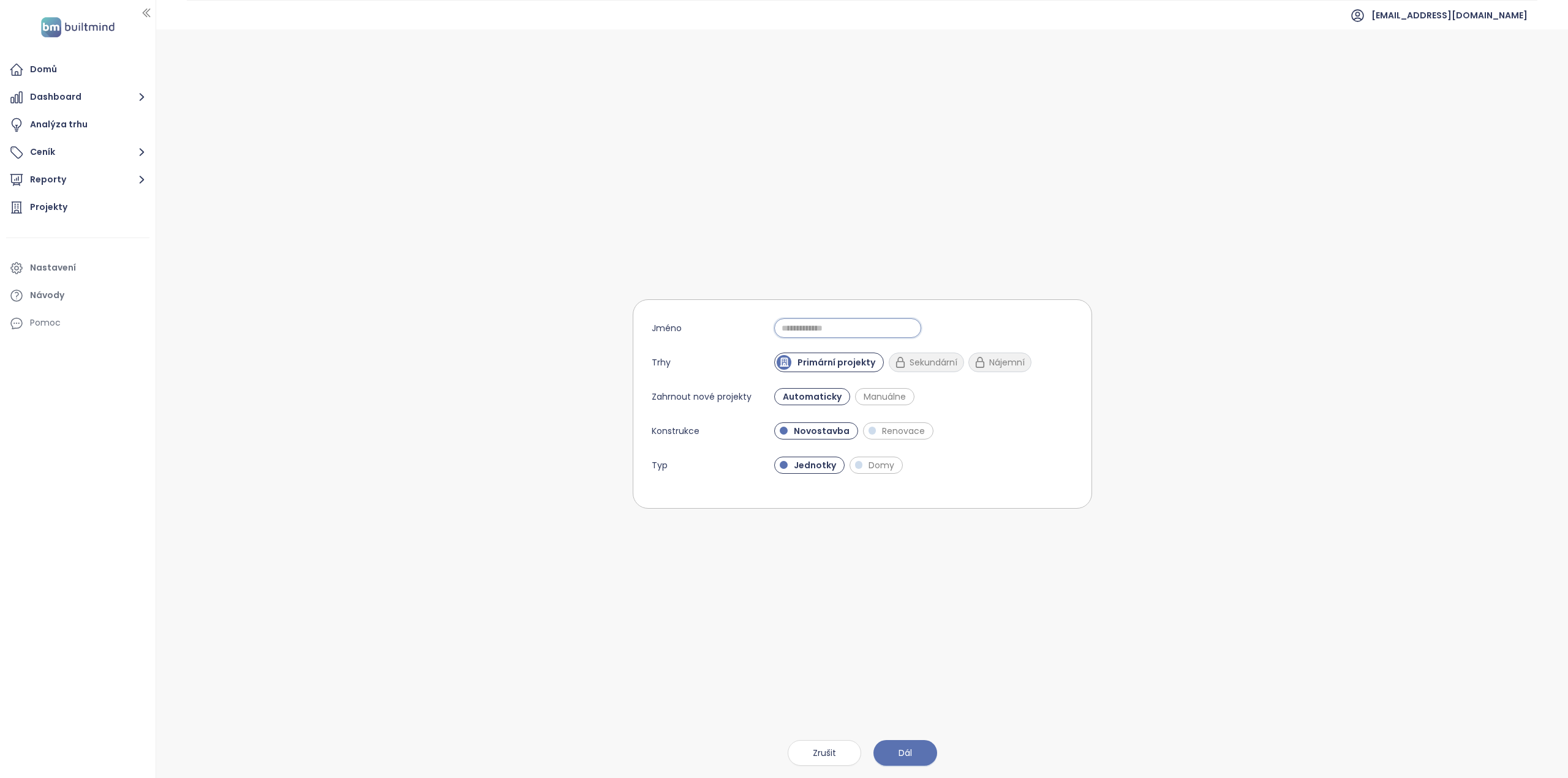
click at [824, 329] on input "Jméno" at bounding box center [848, 328] width 147 height 20
type input "**********"
click at [900, 745] on button "Dál" at bounding box center [905, 753] width 64 height 26
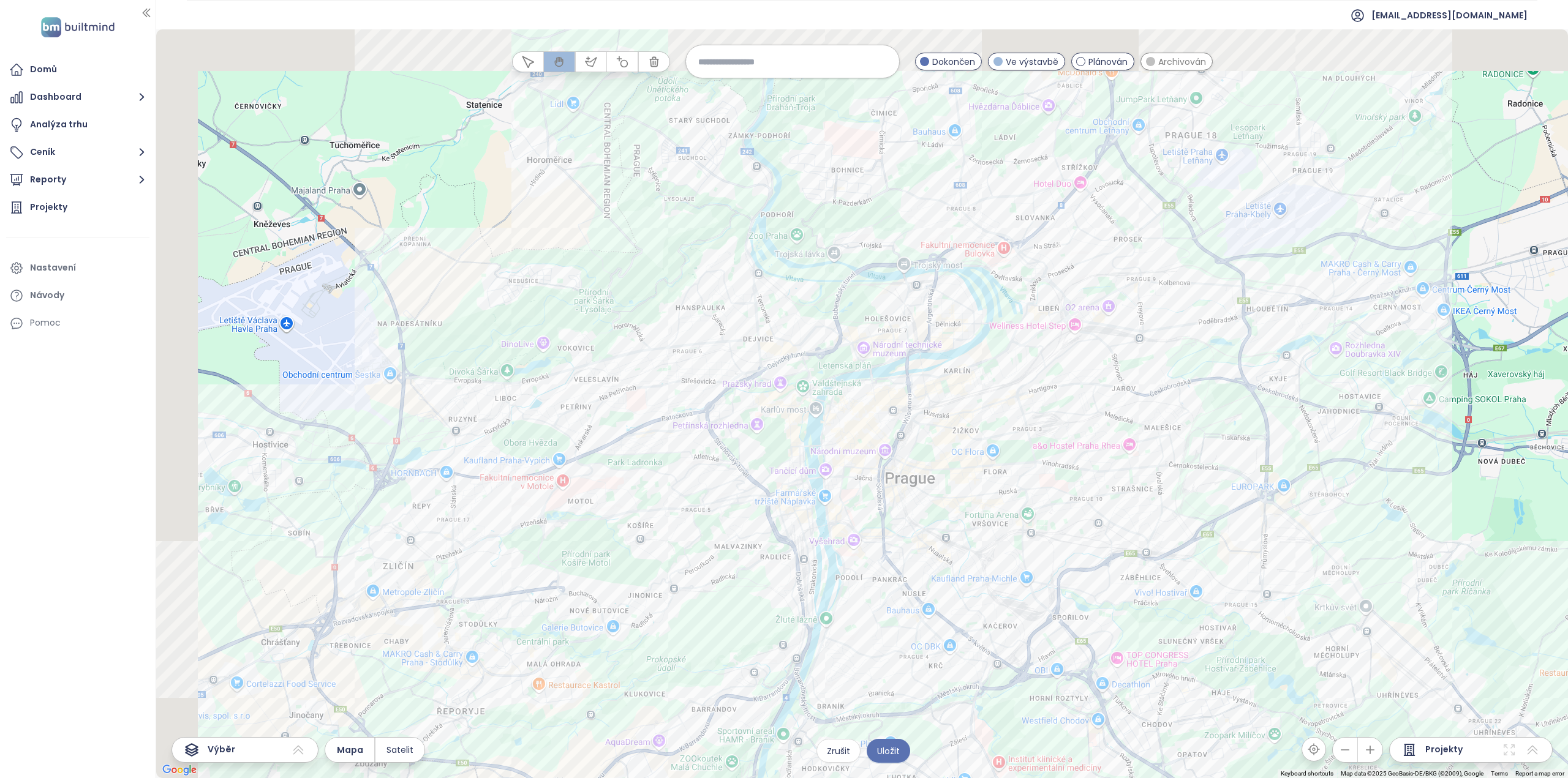
drag, startPoint x: 667, startPoint y: 252, endPoint x: 879, endPoint y: 390, distance: 253.0
click at [886, 390] on div at bounding box center [862, 404] width 1412 height 749
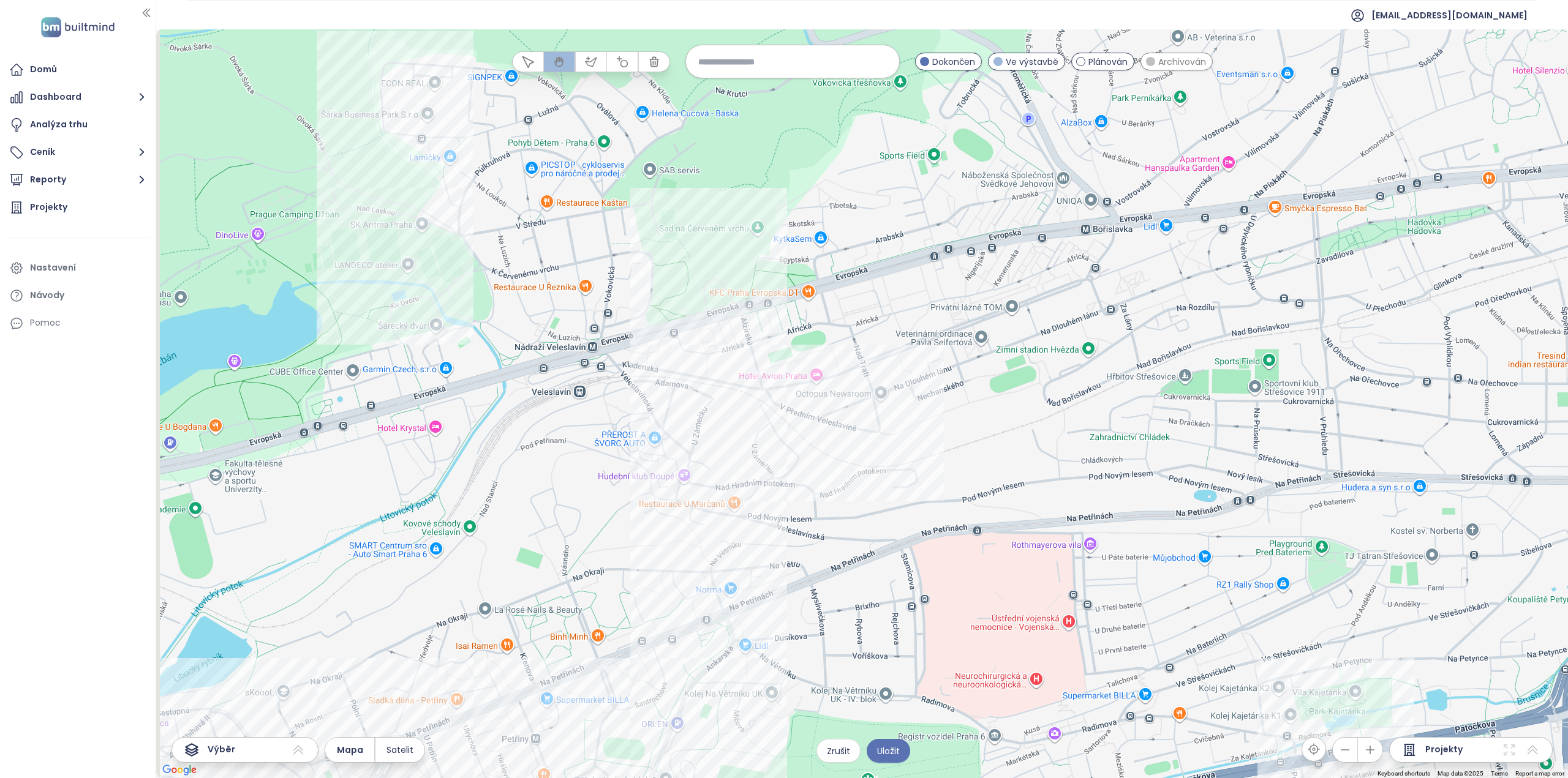
drag, startPoint x: 703, startPoint y: 466, endPoint x: 983, endPoint y: 437, distance: 281.5
click at [983, 437] on div at bounding box center [862, 404] width 1412 height 749
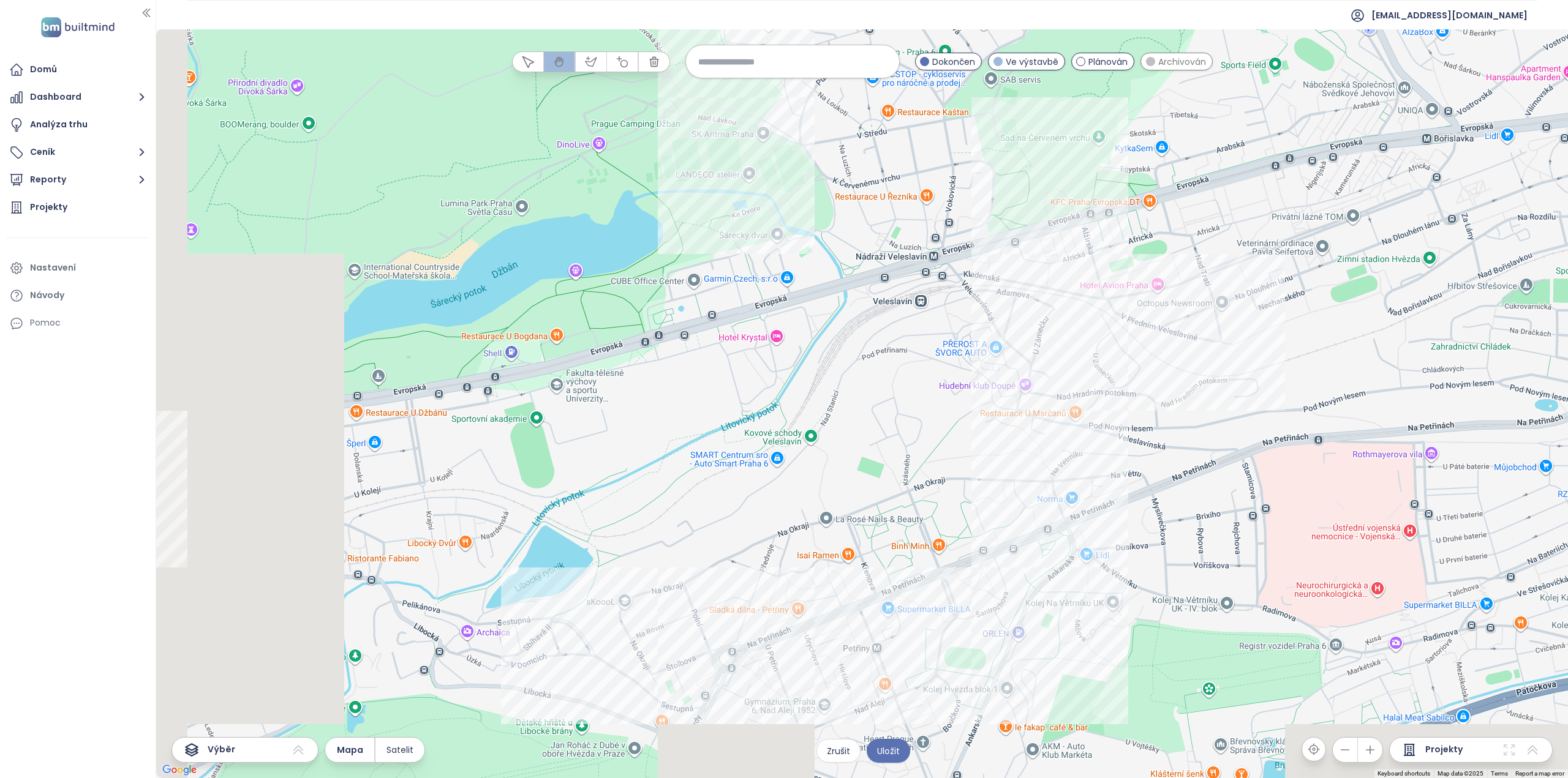
drag, startPoint x: 801, startPoint y: 448, endPoint x: 1141, endPoint y: 355, distance: 352.5
click at [1141, 355] on div at bounding box center [862, 404] width 1412 height 749
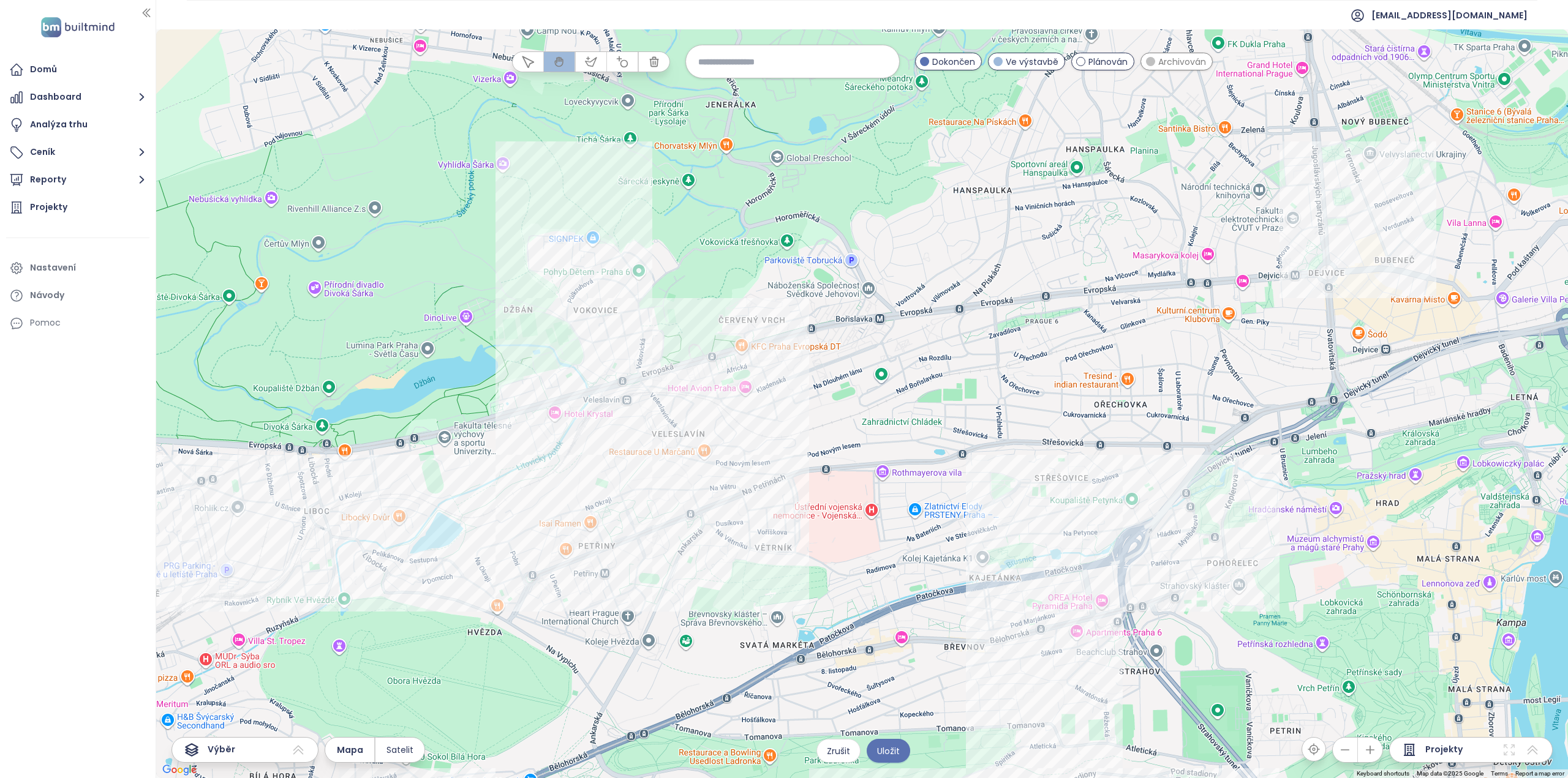
drag, startPoint x: 1238, startPoint y: 371, endPoint x: 810, endPoint y: 446, distance: 434.5
click at [810, 446] on div at bounding box center [862, 404] width 1412 height 749
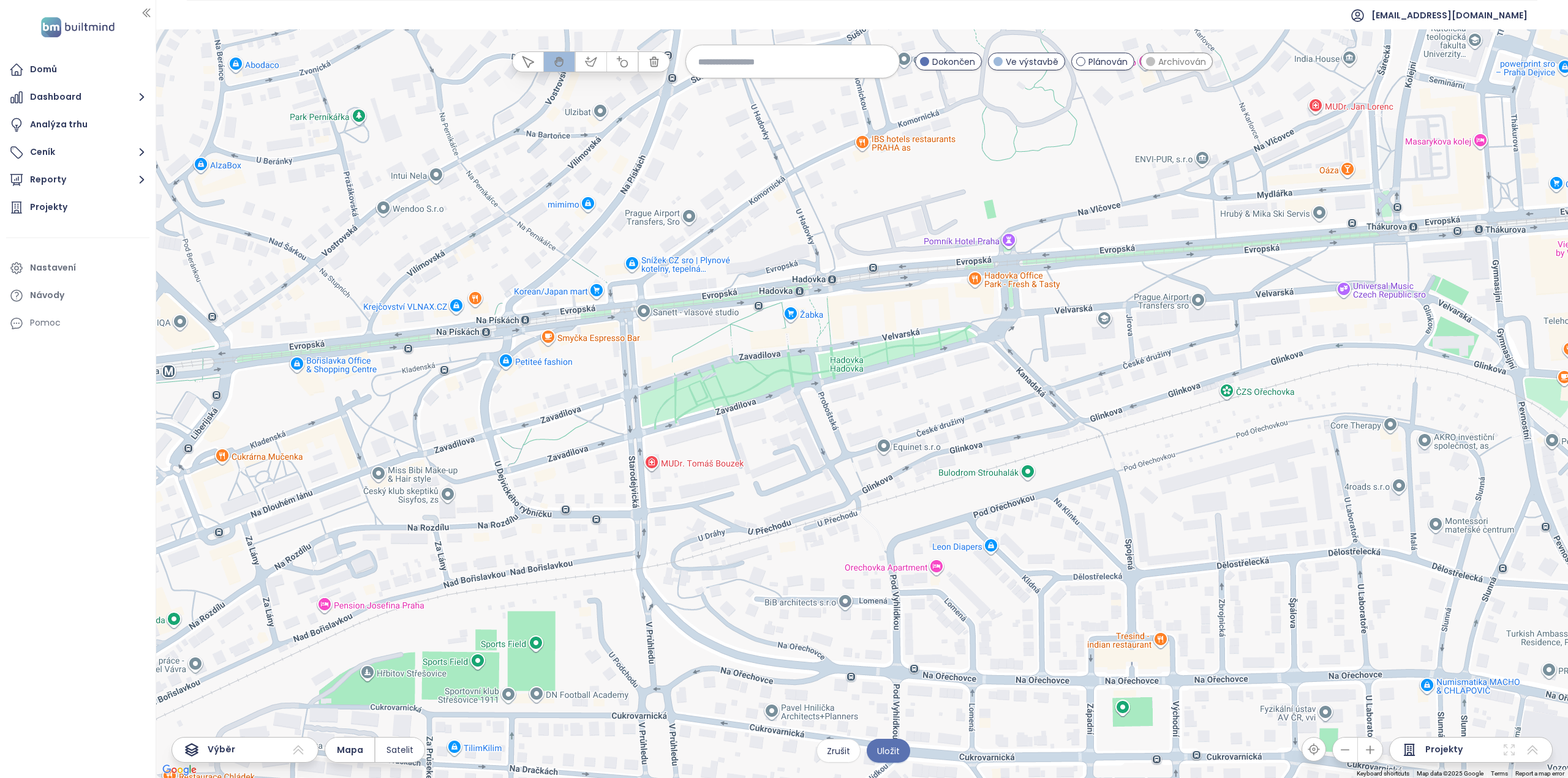
drag, startPoint x: 1316, startPoint y: 255, endPoint x: 1076, endPoint y: 339, distance: 254.3
click at [1075, 370] on div at bounding box center [862, 404] width 1412 height 749
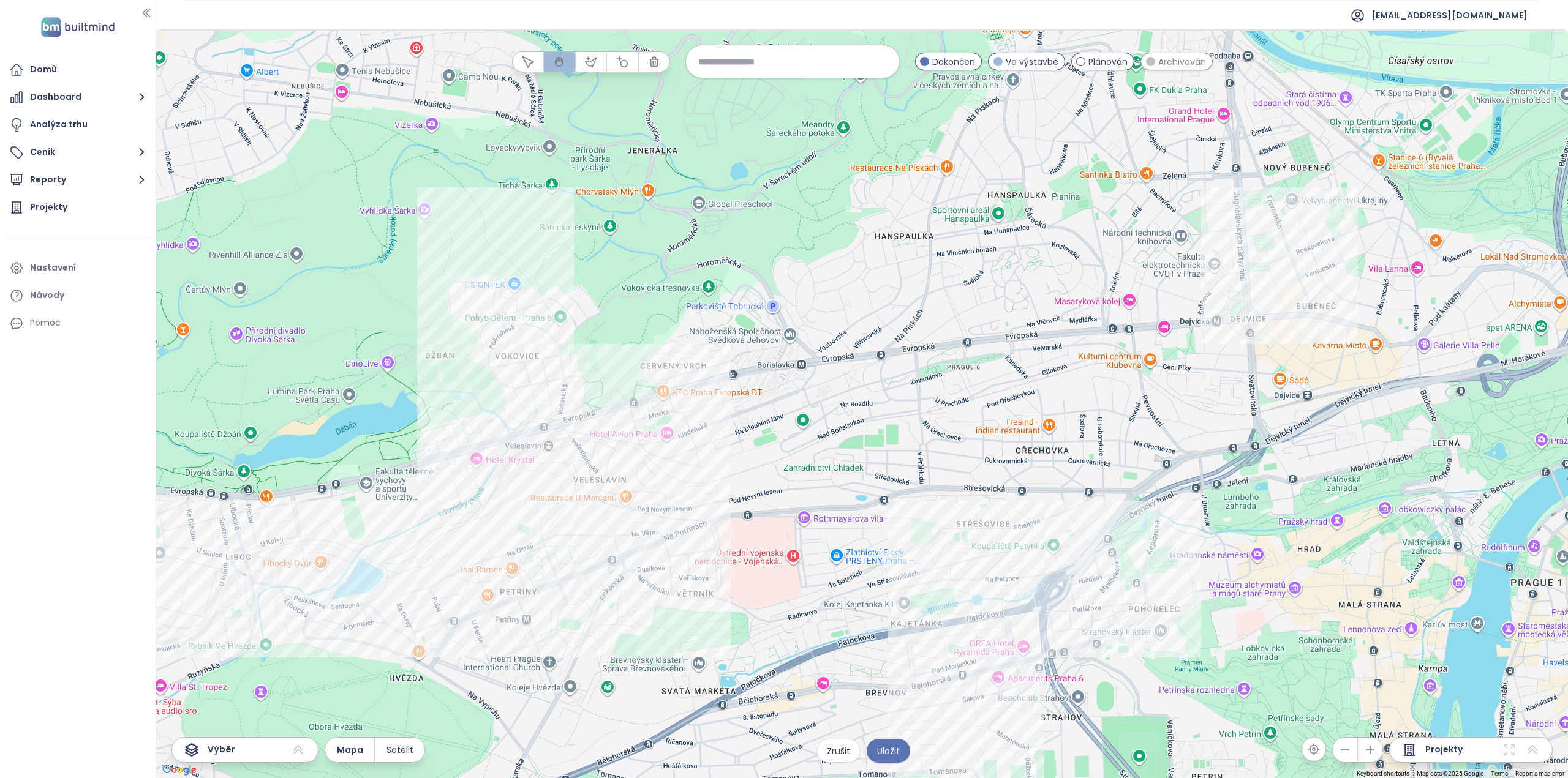
drag, startPoint x: 1096, startPoint y: 321, endPoint x: 1032, endPoint y: 368, distance: 79.4
click at [1032, 368] on div at bounding box center [862, 404] width 1412 height 749
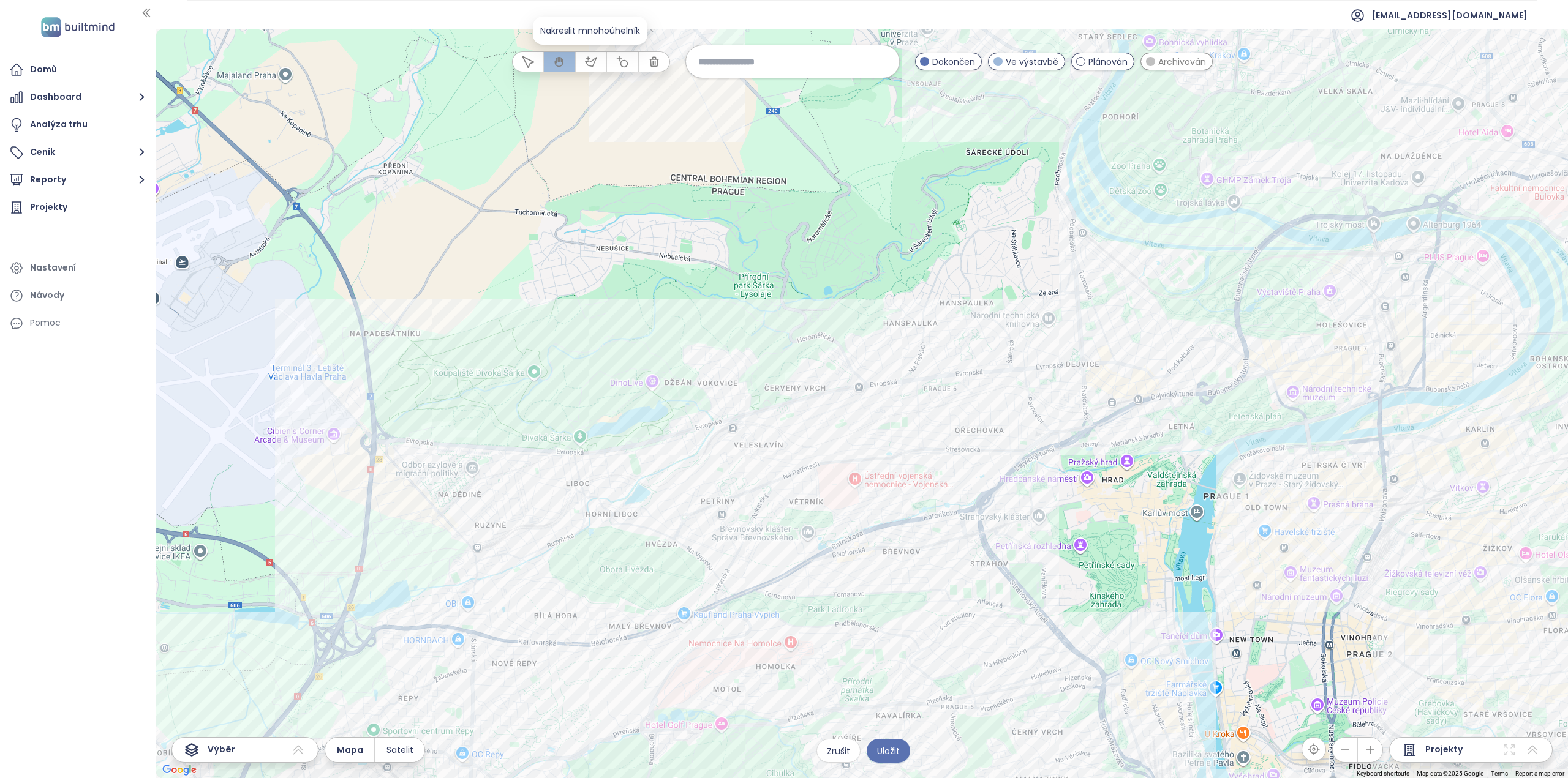
click at [594, 64] on icon "button" at bounding box center [591, 62] width 12 height 12
click at [638, 303] on div at bounding box center [862, 404] width 1412 height 749
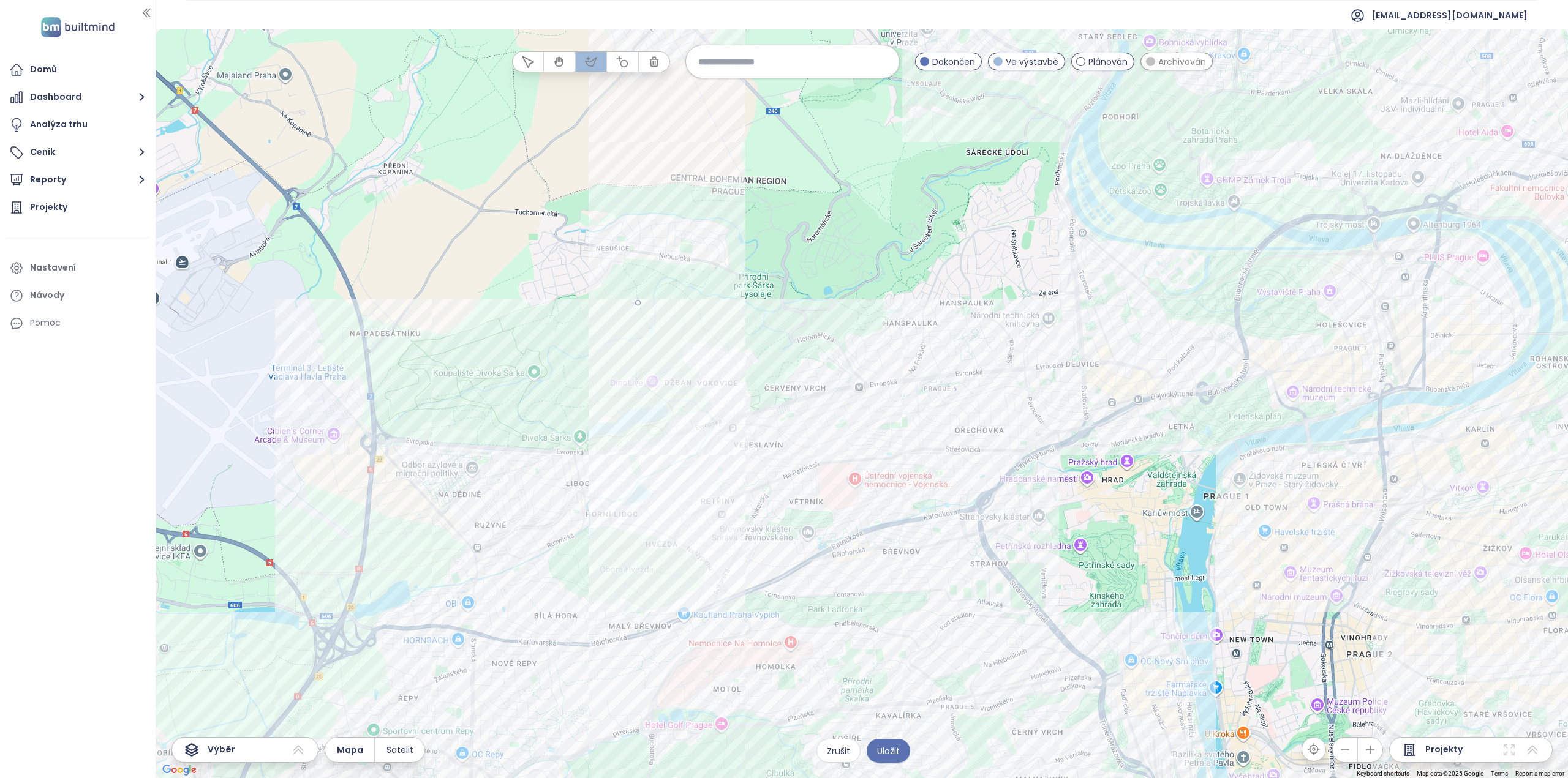
click at [635, 464] on div at bounding box center [862, 404] width 1412 height 749
click at [1011, 436] on div at bounding box center [862, 404] width 1412 height 749
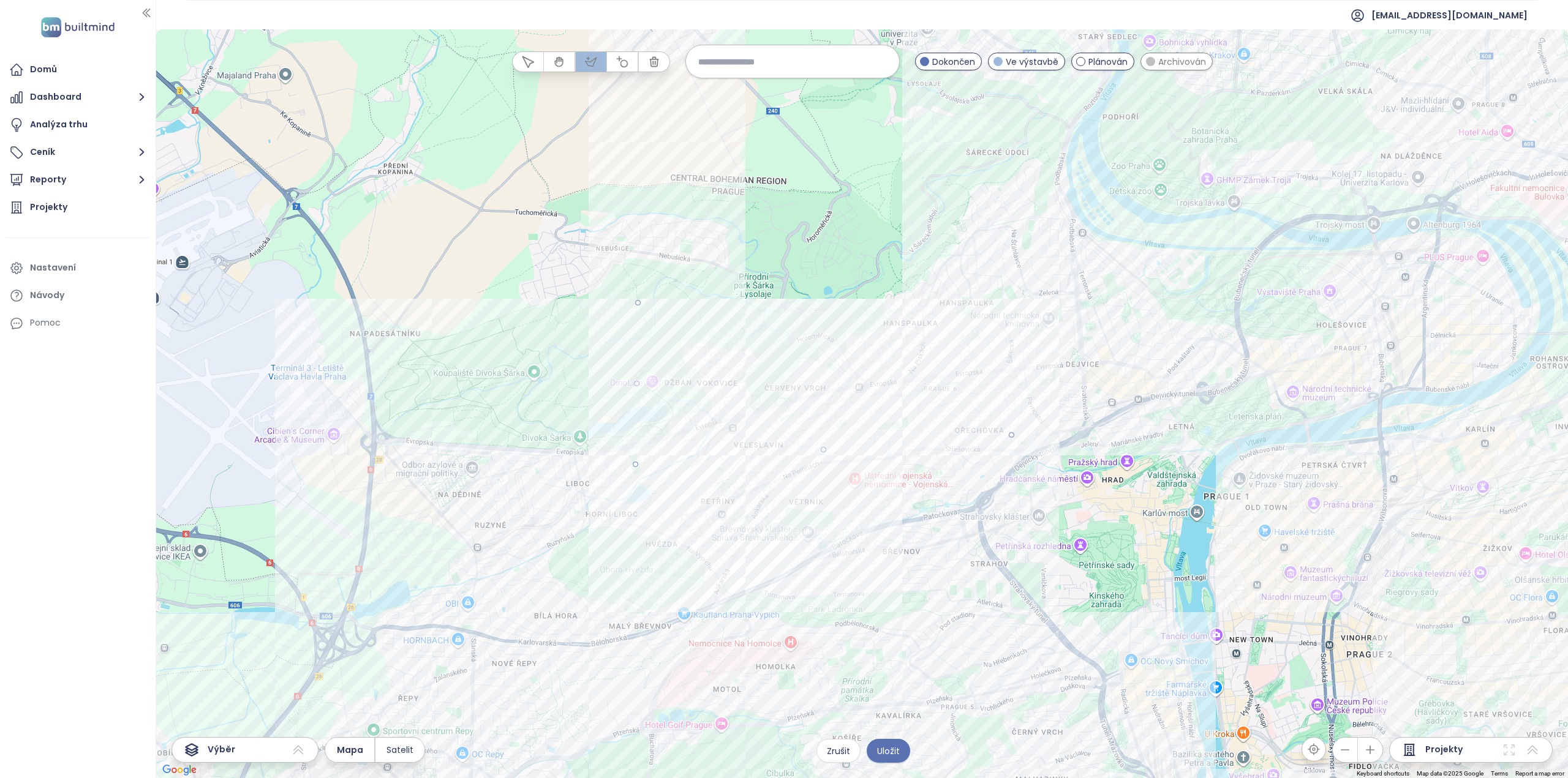
click at [998, 263] on div at bounding box center [862, 404] width 1412 height 749
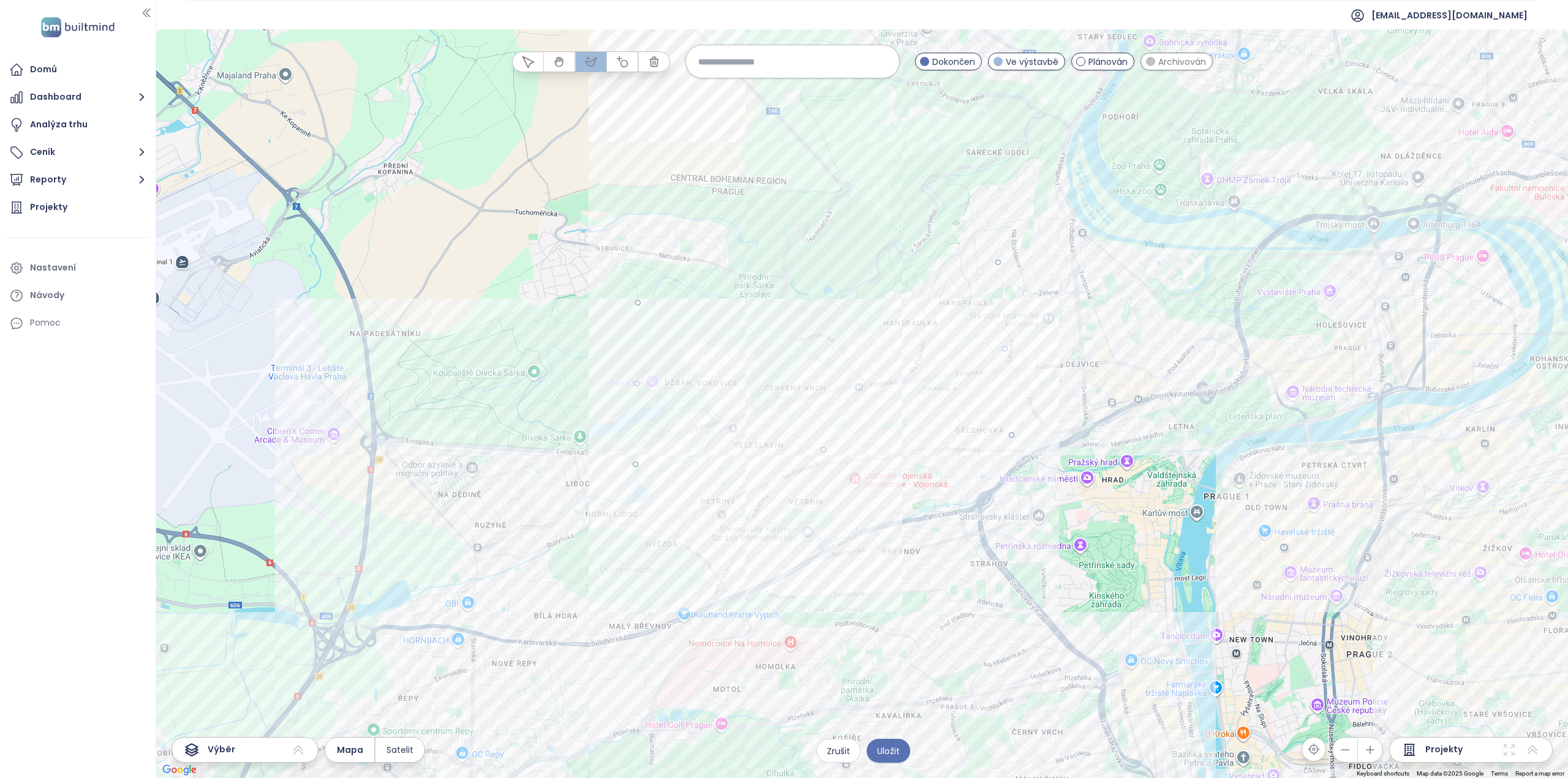
click at [589, 64] on icon "button" at bounding box center [591, 62] width 12 height 12
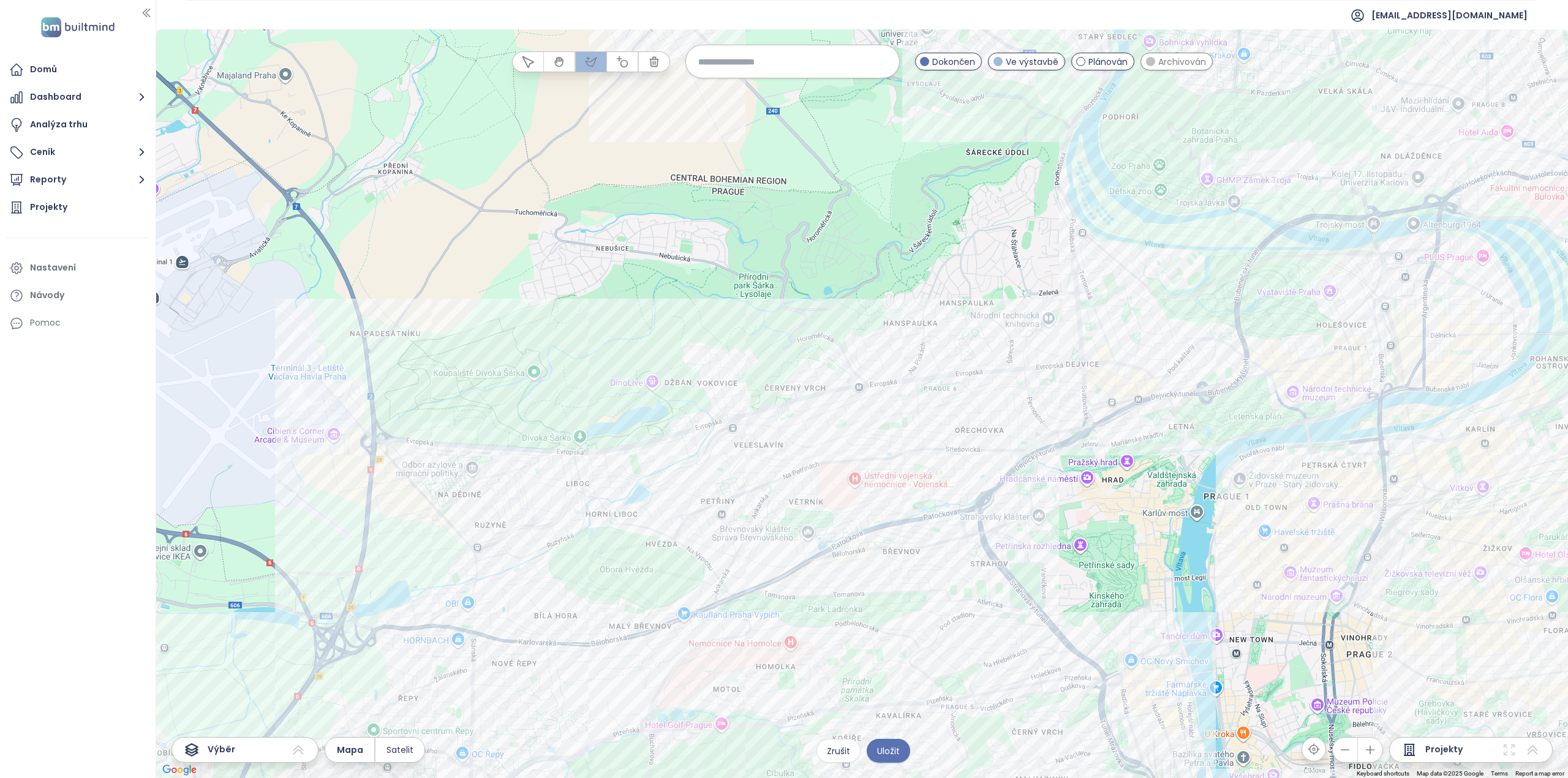
click at [636, 332] on div at bounding box center [862, 404] width 1412 height 749
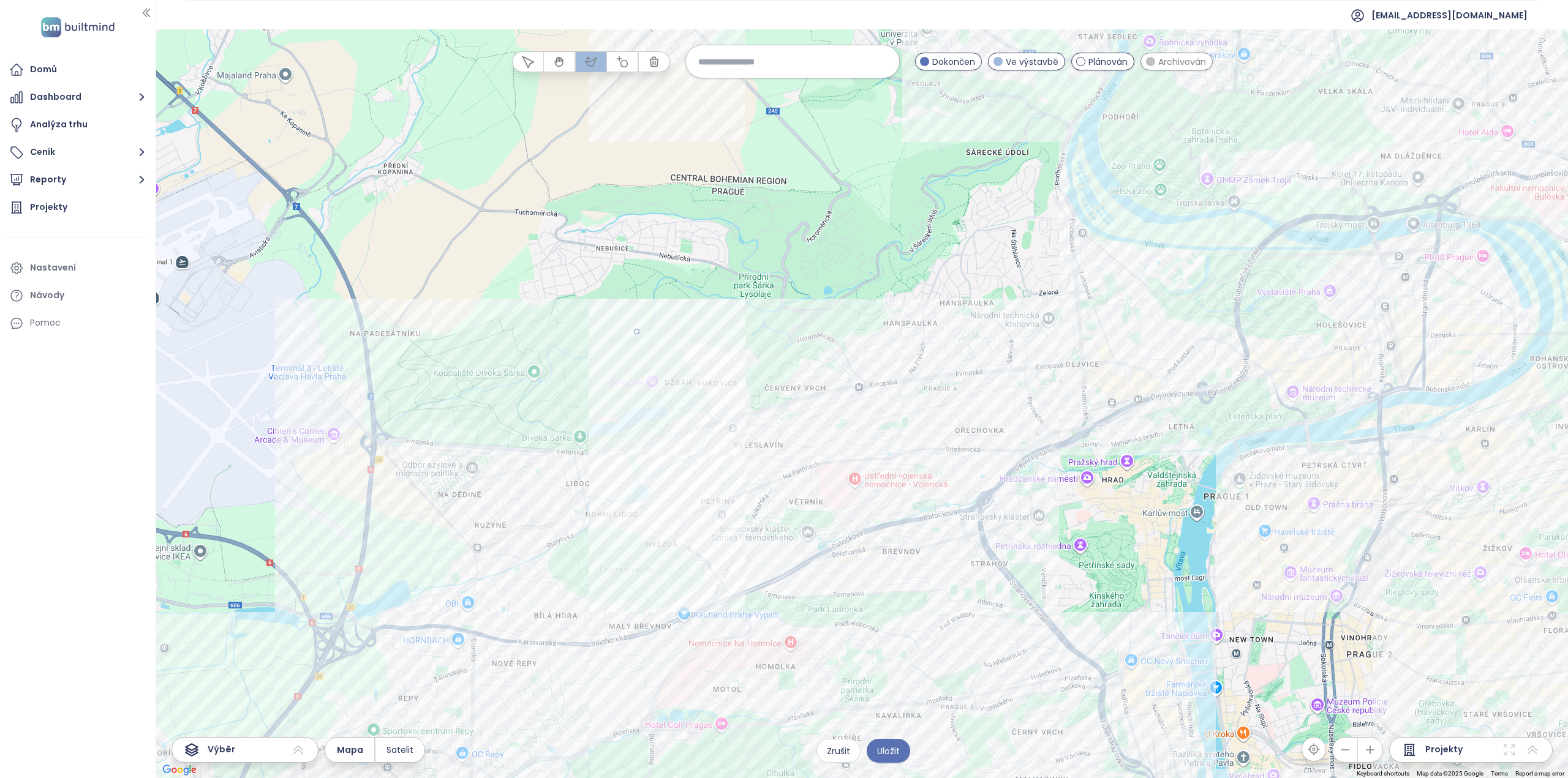
click at [673, 455] on div at bounding box center [862, 404] width 1412 height 749
click at [873, 457] on div at bounding box center [862, 404] width 1412 height 749
drag, startPoint x: 937, startPoint y: 517, endPoint x: 958, endPoint y: 503, distance: 25.2
click at [937, 515] on div at bounding box center [862, 404] width 1412 height 749
click at [933, 532] on div at bounding box center [862, 404] width 1412 height 749
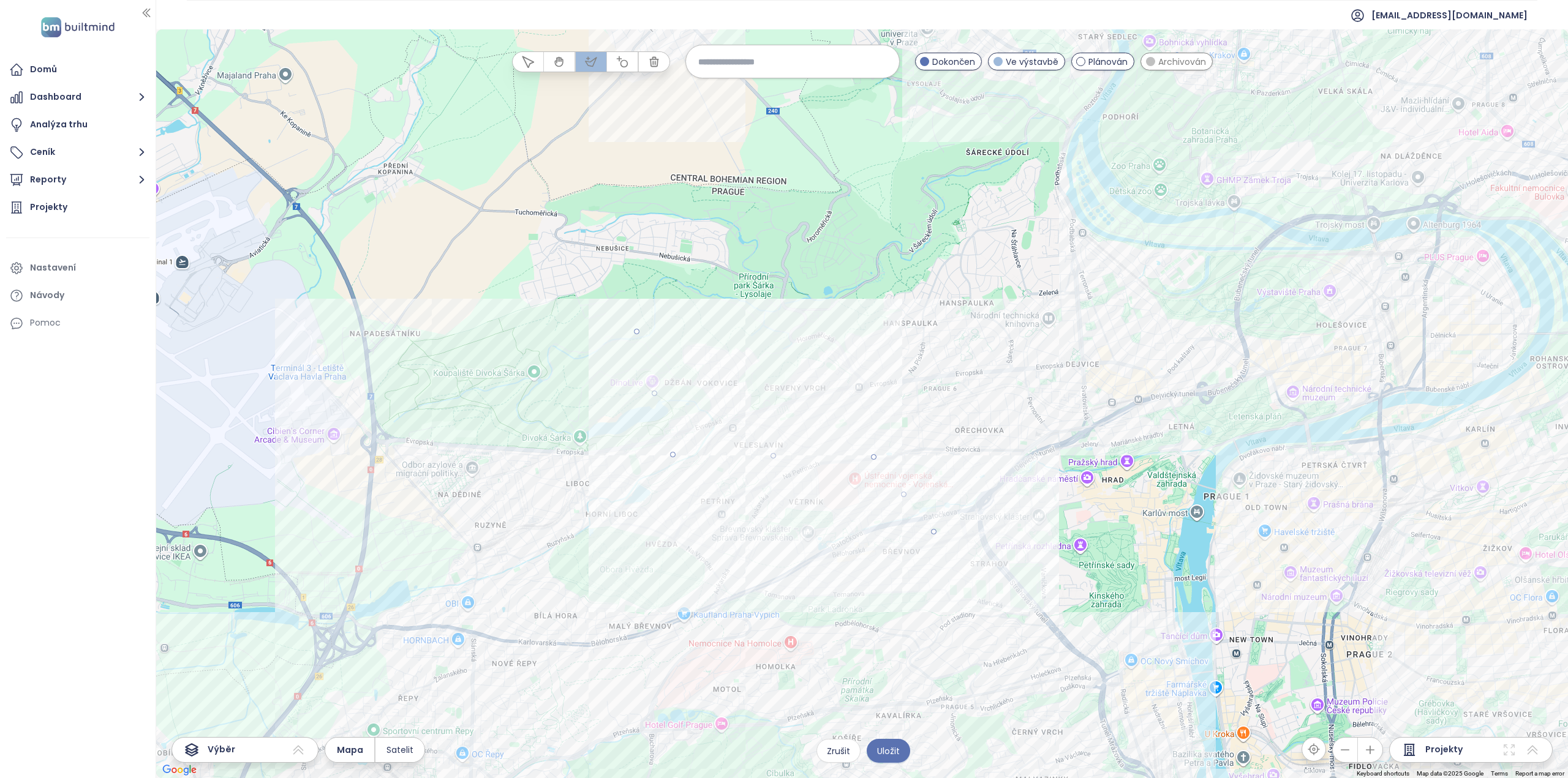
click at [1017, 474] on div at bounding box center [862, 404] width 1412 height 749
click at [975, 361] on div at bounding box center [862, 404] width 1412 height 749
click at [636, 331] on div at bounding box center [862, 404] width 1412 height 749
click at [892, 753] on span "Uložit" at bounding box center [888, 751] width 23 height 13
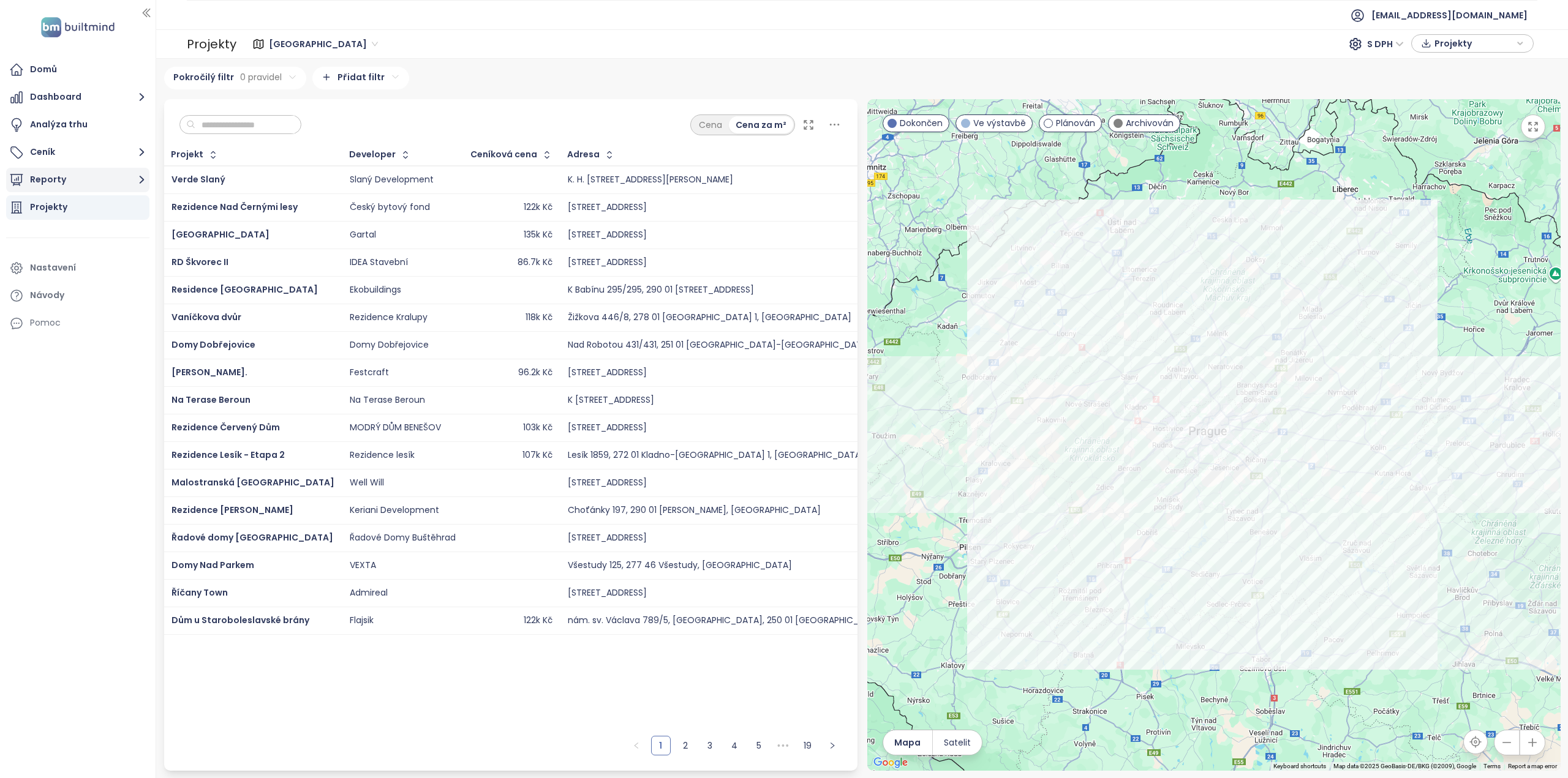
click at [85, 178] on button "Reporty" at bounding box center [78, 180] width 144 height 25
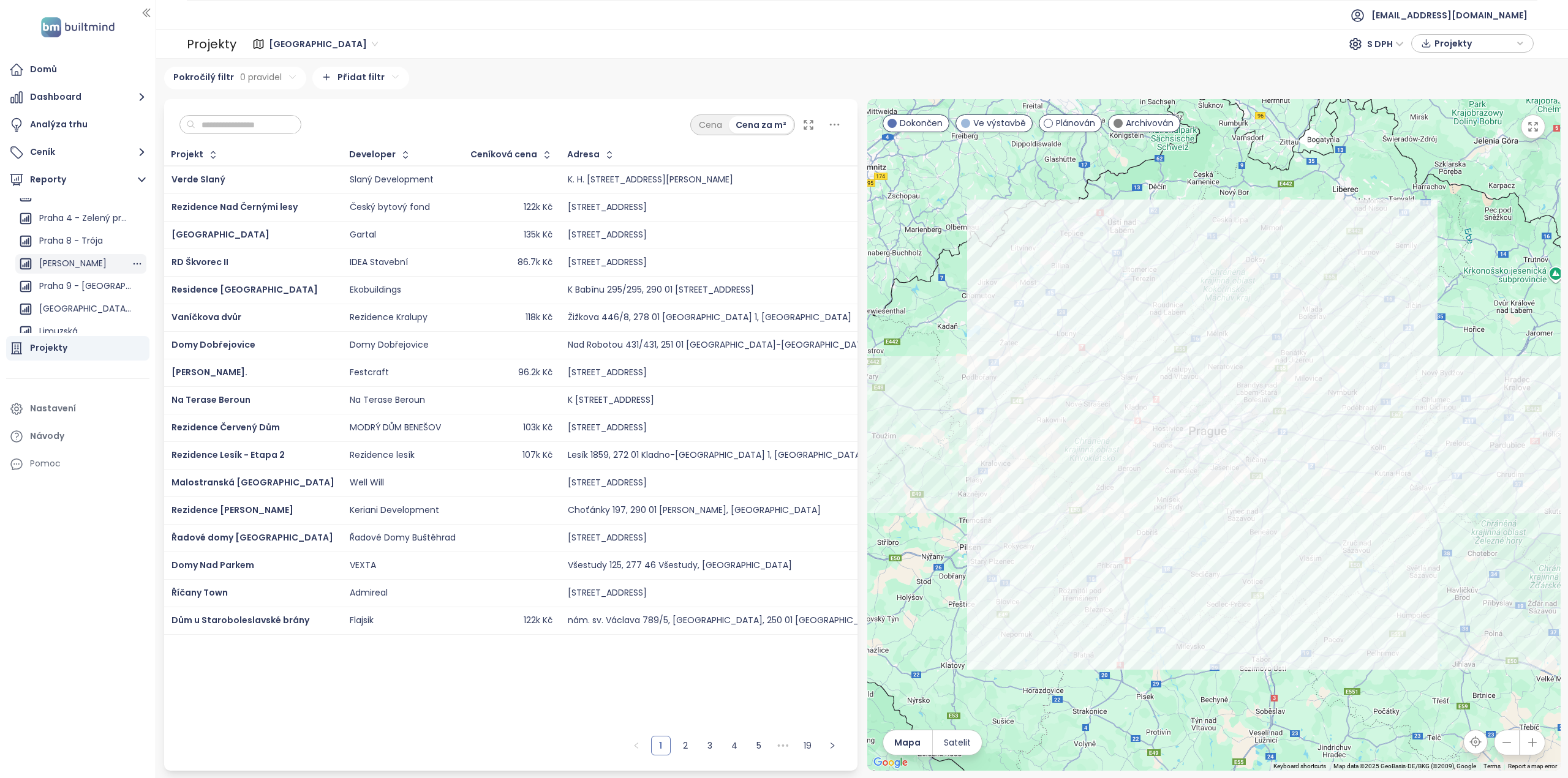
scroll to position [796, 0]
click at [80, 252] on div "Praha 6 - Velvarská" at bounding box center [80, 250] width 83 height 15
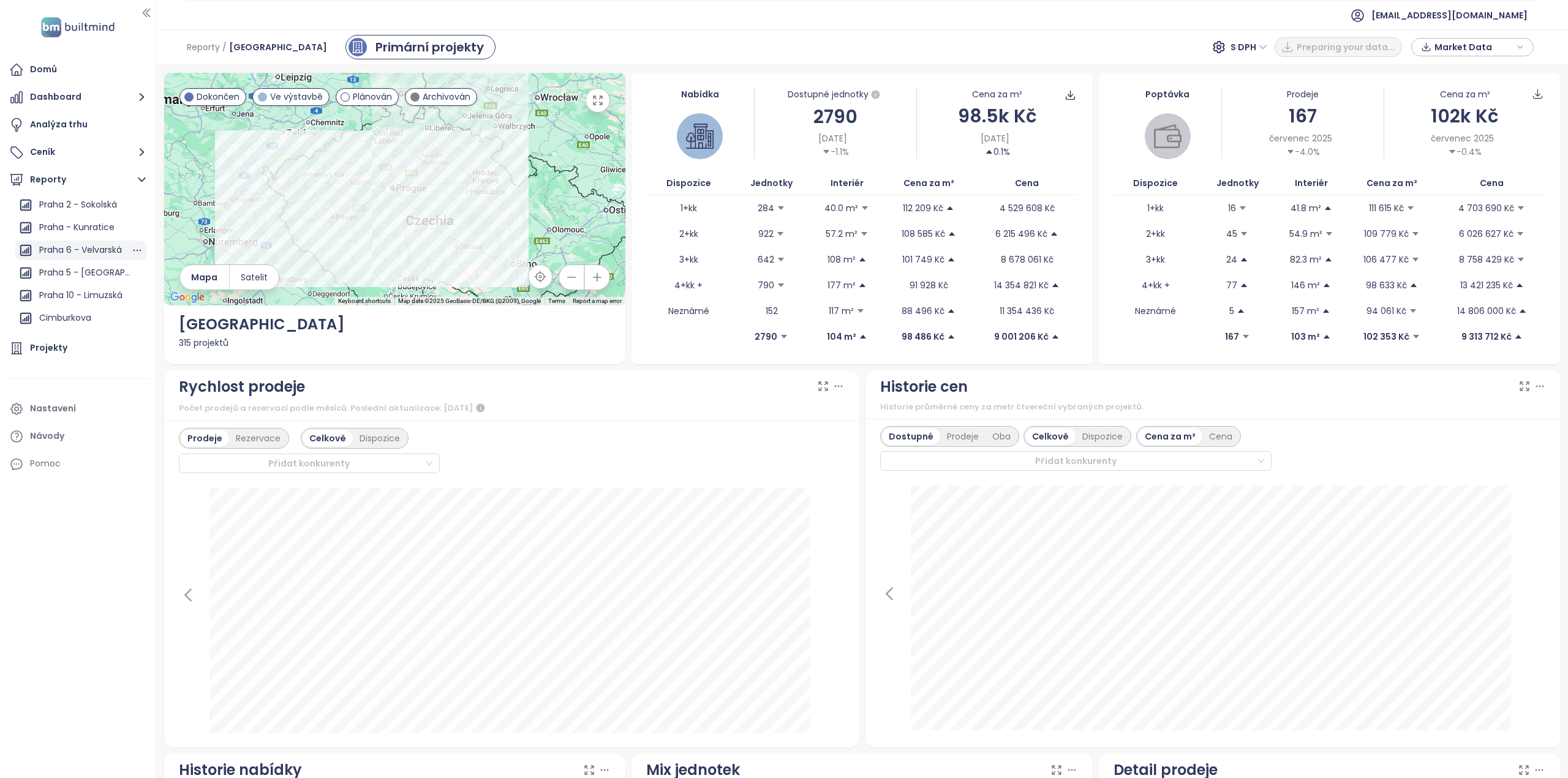
click at [78, 252] on div "Praha 6 - Velvarská" at bounding box center [80, 250] width 83 height 15
